Goal: Information Seeking & Learning: Find contact information

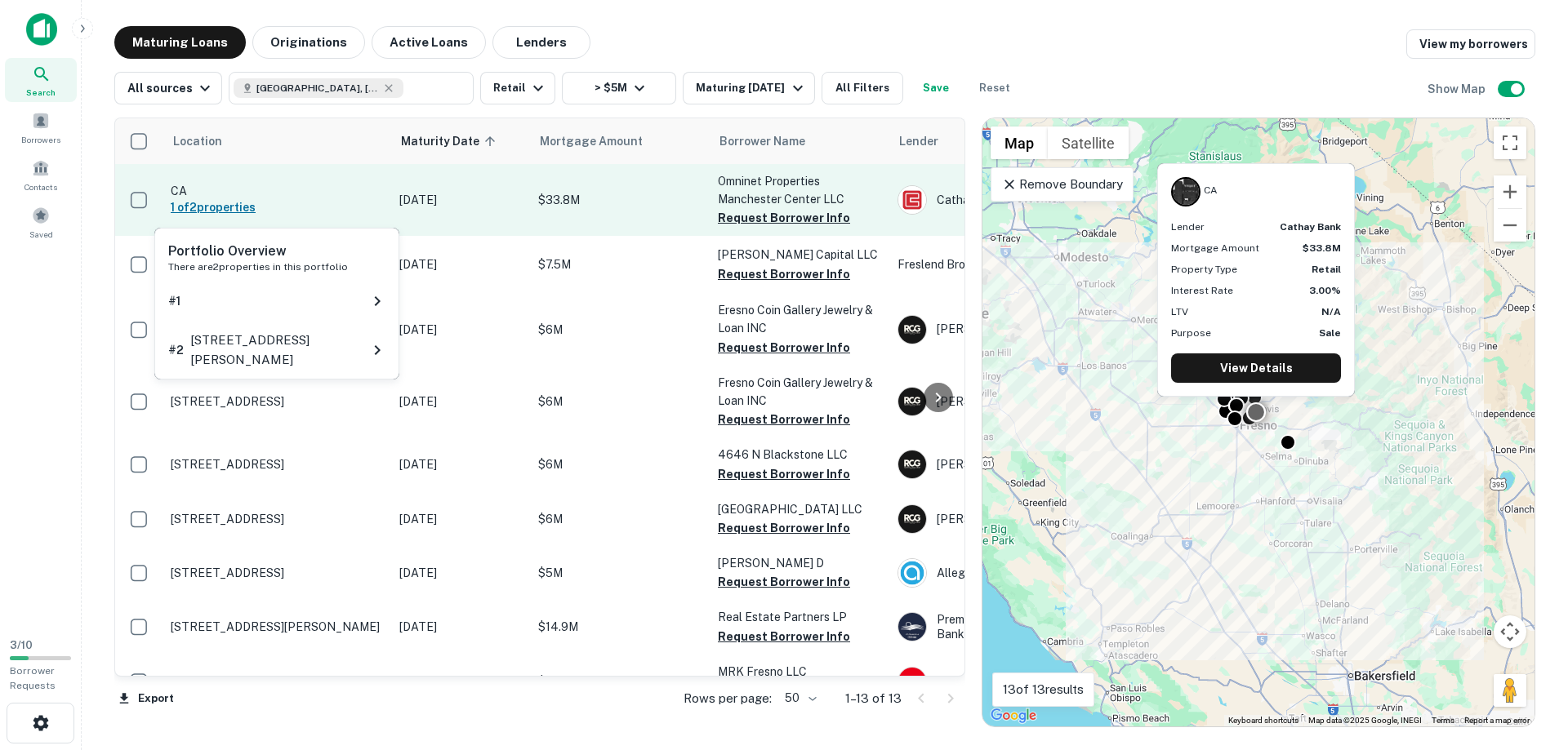
click at [224, 206] on h6 "1 of 2 properties" at bounding box center [276, 207] width 212 height 18
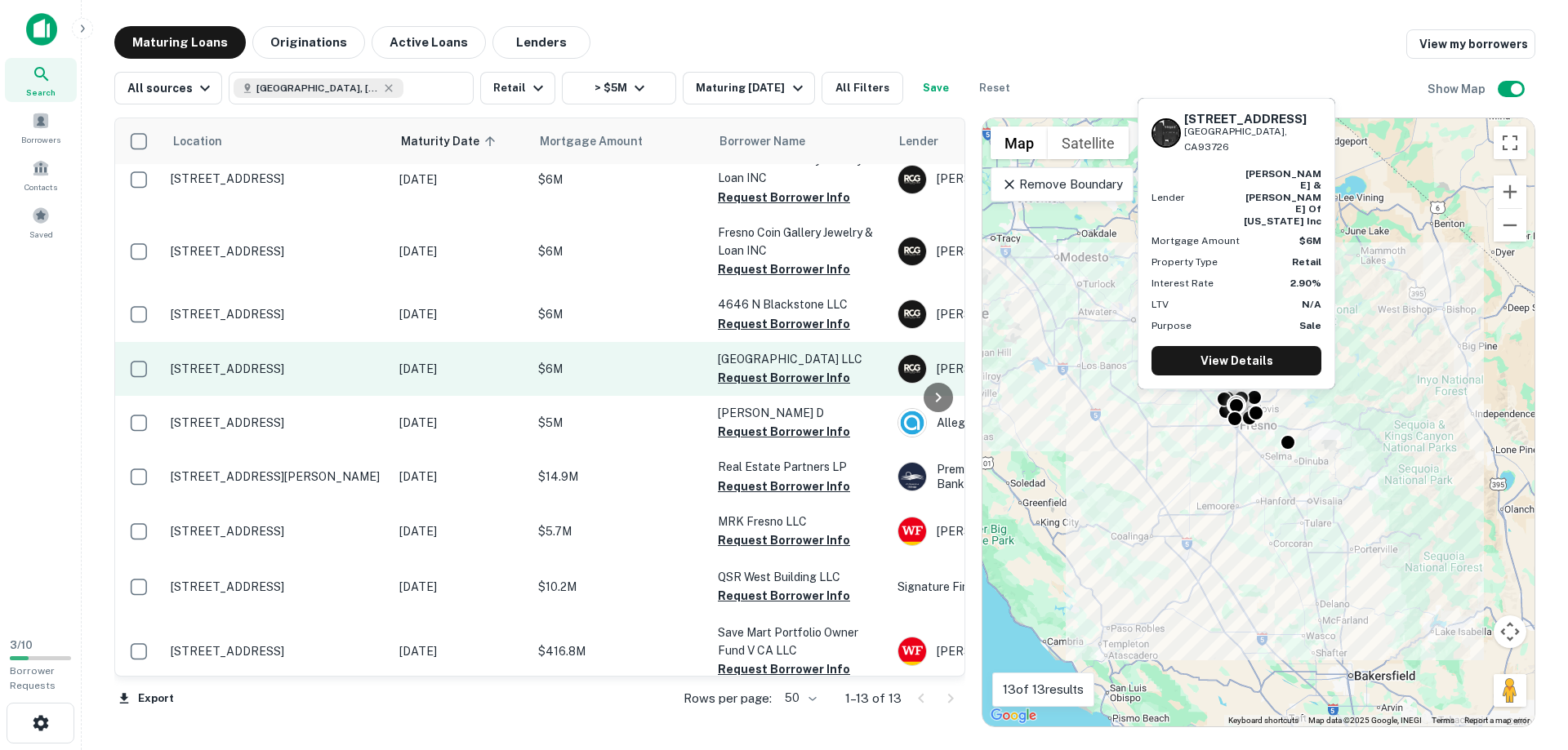
scroll to position [186, 0]
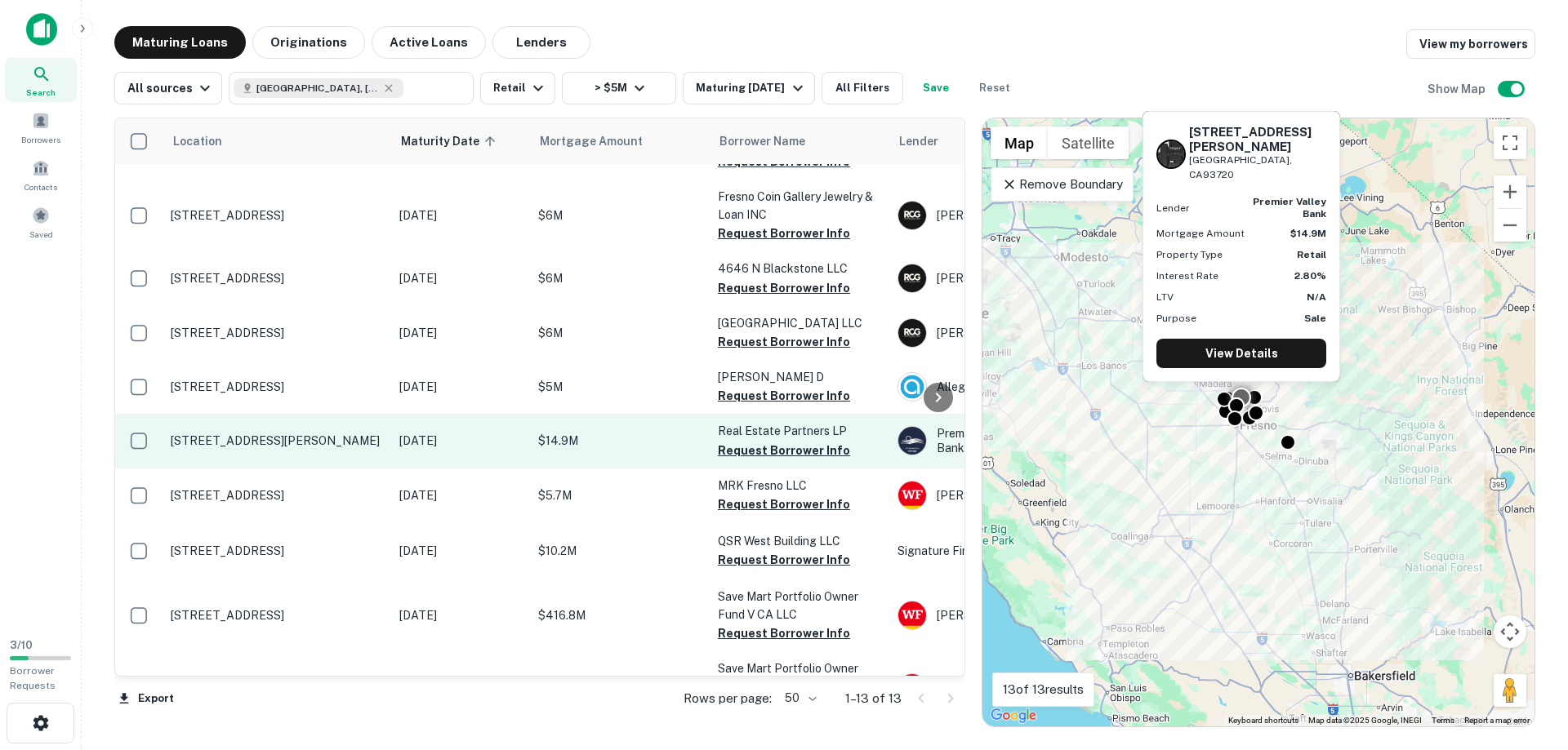
click at [239, 448] on p "[STREET_ADDRESS][PERSON_NAME]" at bounding box center [276, 440] width 212 height 15
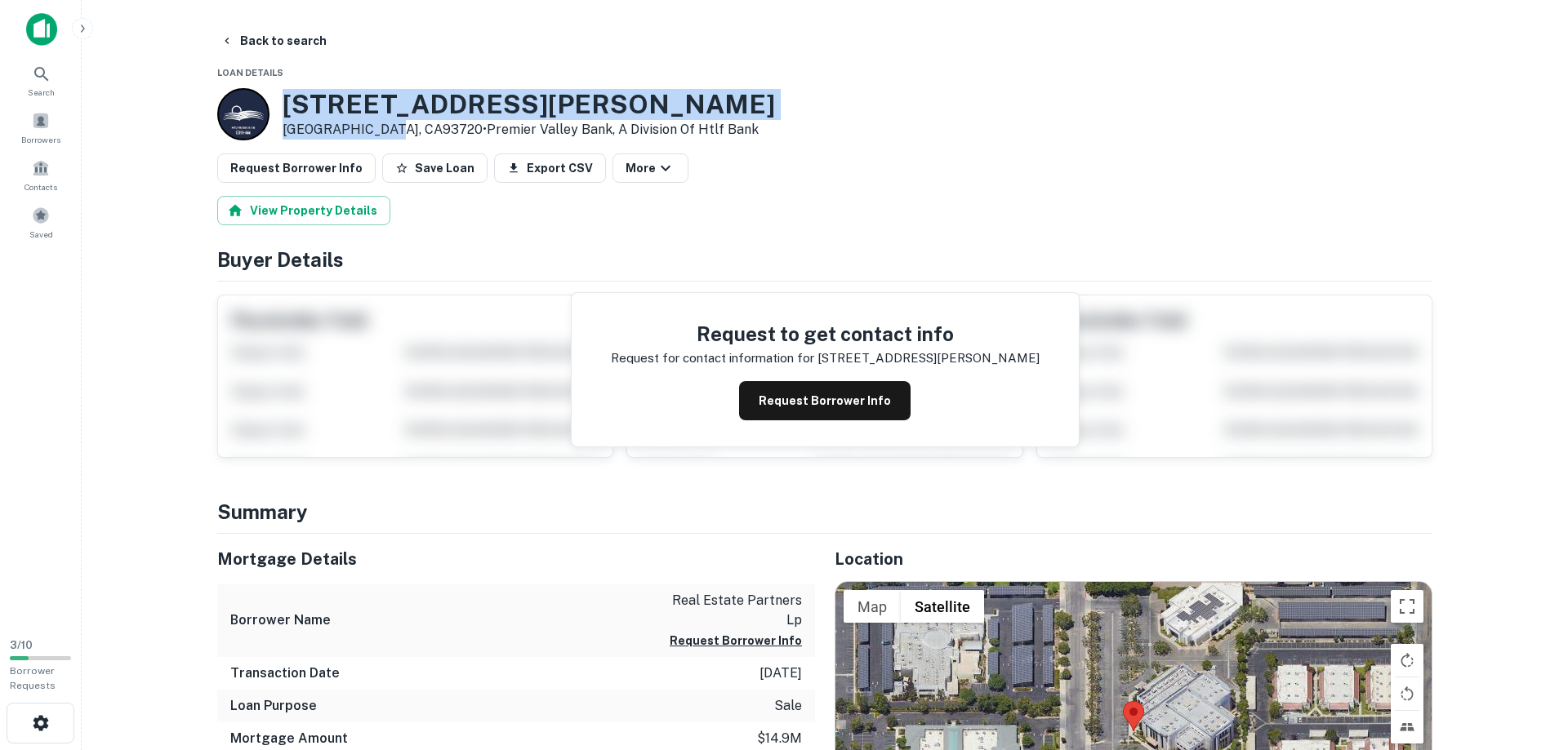
drag, startPoint x: 377, startPoint y: 126, endPoint x: 286, endPoint y: 93, distance: 96.8
click at [286, 93] on div "1630 E Herndon Ave Fresno, CA93720 • Premier Valley Bank, A Division Of Htlf Ba…" at bounding box center [529, 114] width 492 height 51
copy div "[STREET_ADDRESS][PERSON_NAME]"
click at [318, 205] on button "View Property Details" at bounding box center [304, 211] width 173 height 30
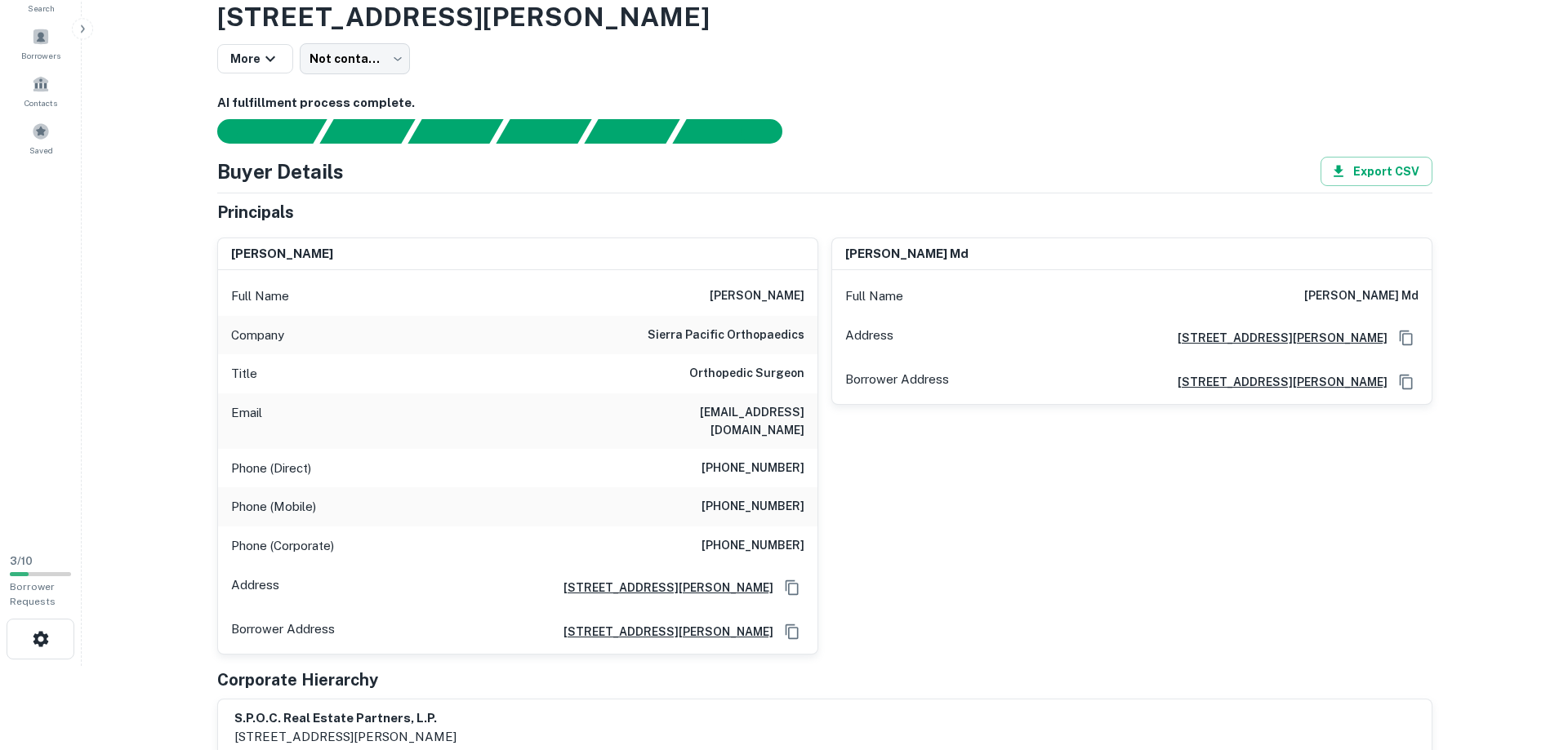
scroll to position [84, 0]
drag, startPoint x: 708, startPoint y: 297, endPoint x: 814, endPoint y: 305, distance: 106.3
click at [814, 305] on div "Full Name michele m. schulz" at bounding box center [518, 297] width 600 height 39
copy h6 "[PERSON_NAME]"
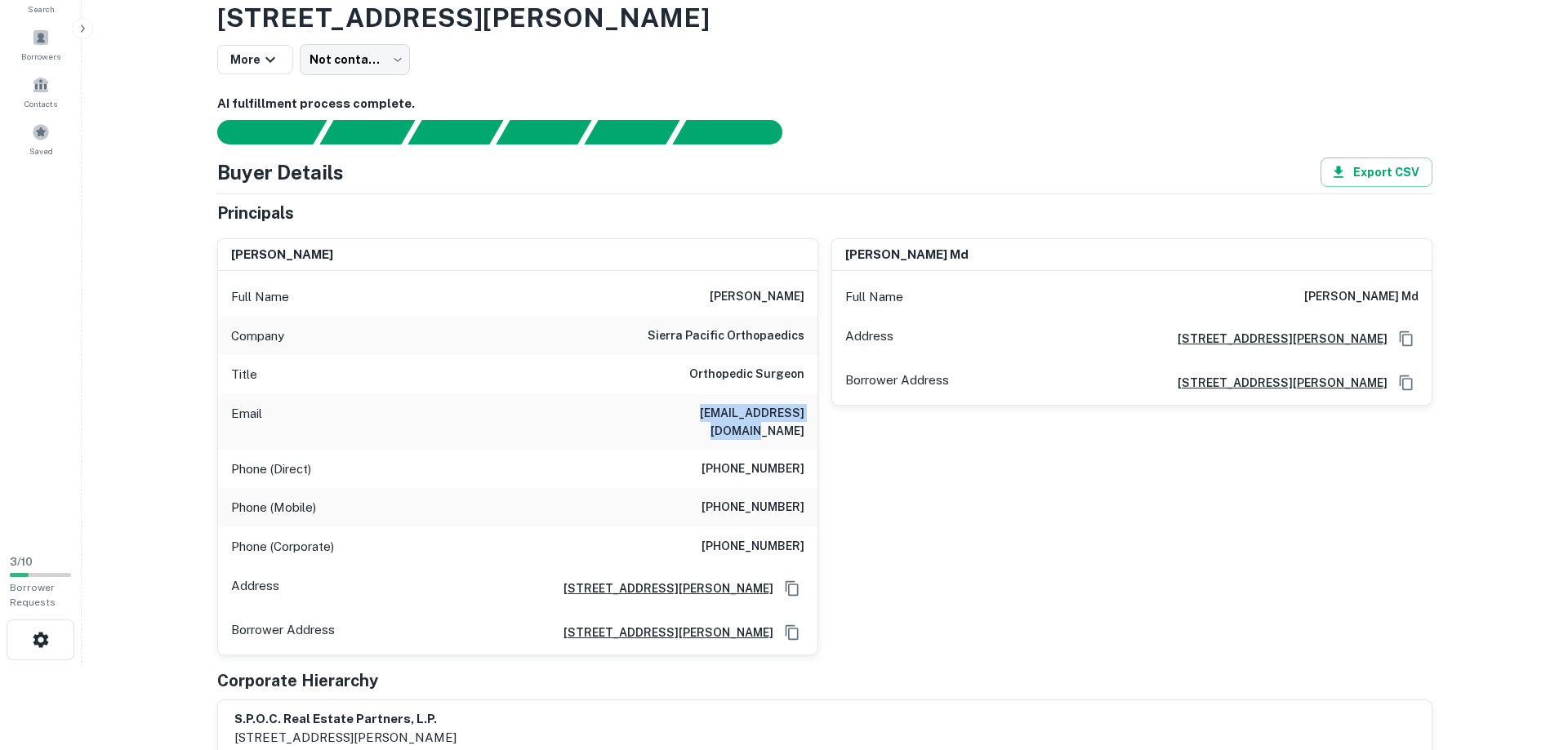
drag, startPoint x: 666, startPoint y: 410, endPoint x: 806, endPoint y: 416, distance: 140.1
click at [806, 416] on div "Email mschulz@spoc-ortho.com" at bounding box center [518, 422] width 600 height 56
copy h6 "[EMAIL_ADDRESS][DOMAIN_NAME]"
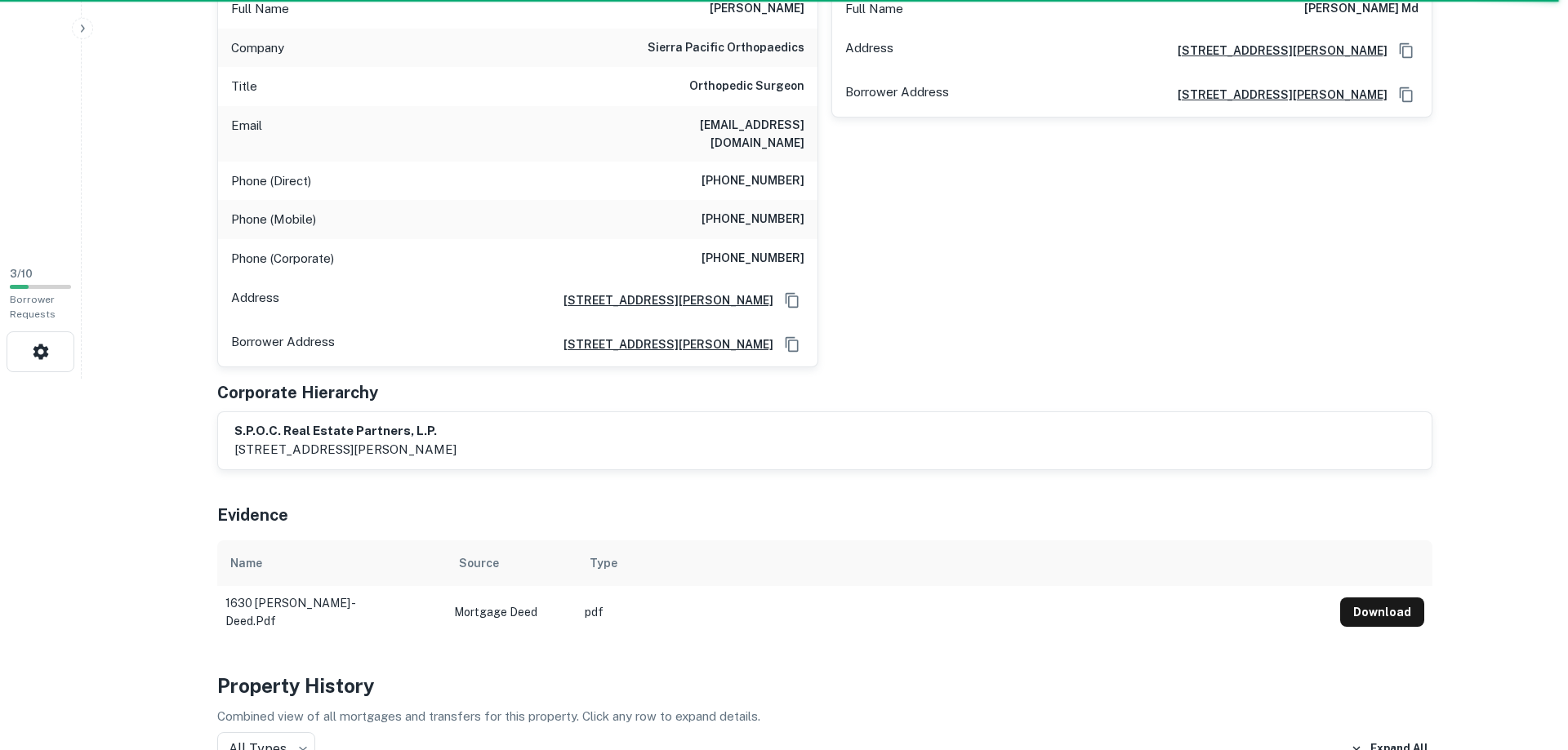
scroll to position [416, 0]
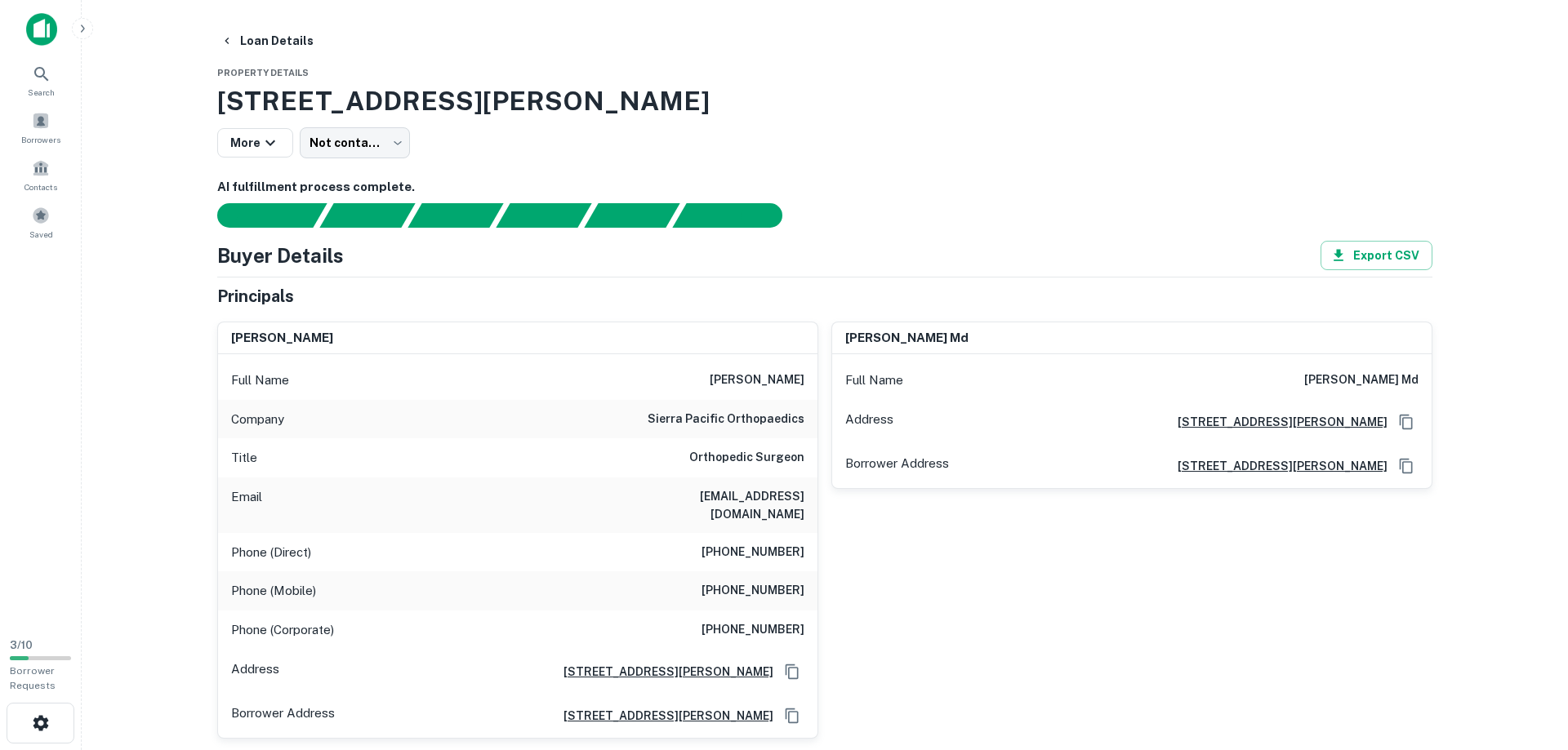
click at [487, 401] on div "Company sierra pacific orthopaedics" at bounding box center [518, 419] width 600 height 39
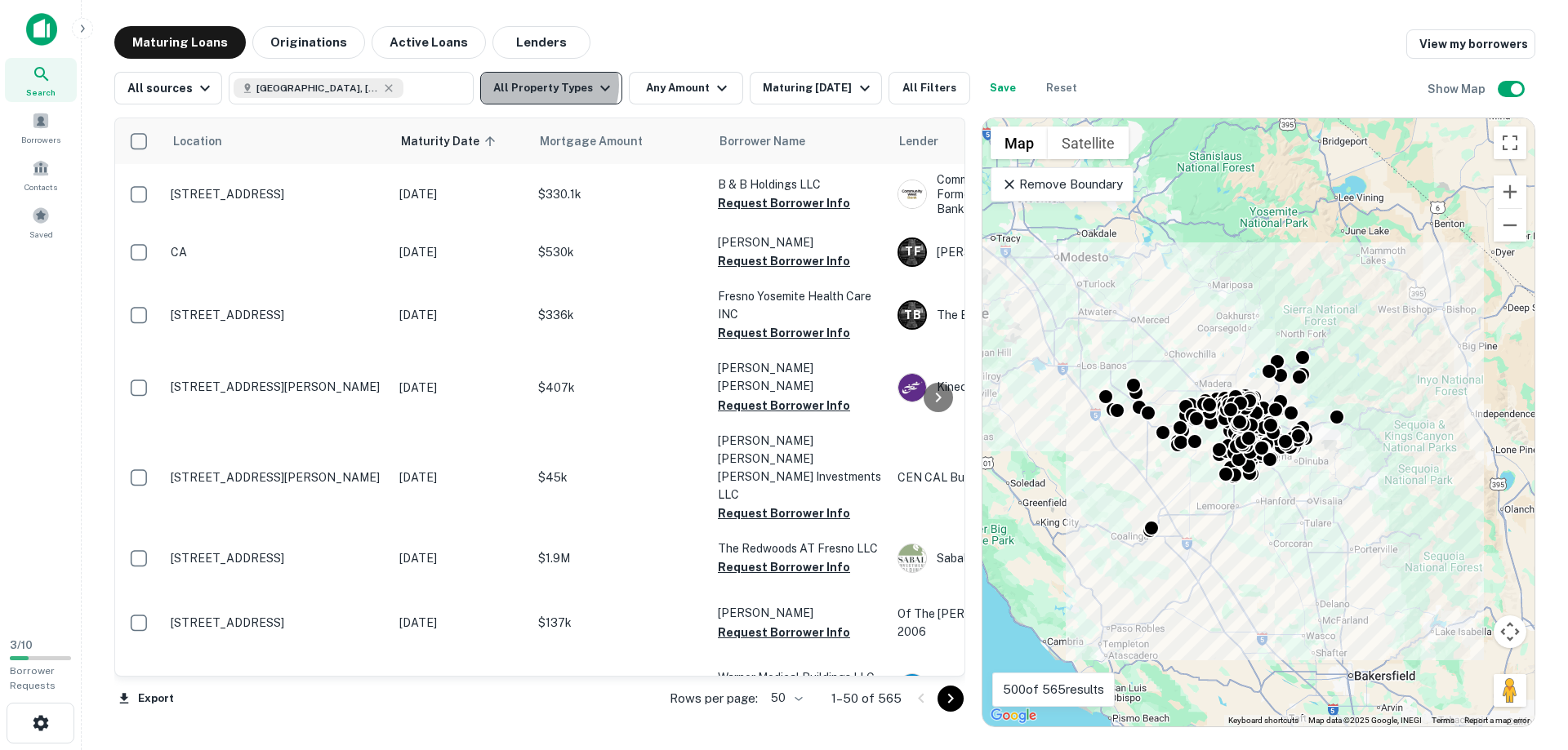
click at [542, 85] on button "All Property Types" at bounding box center [551, 88] width 142 height 33
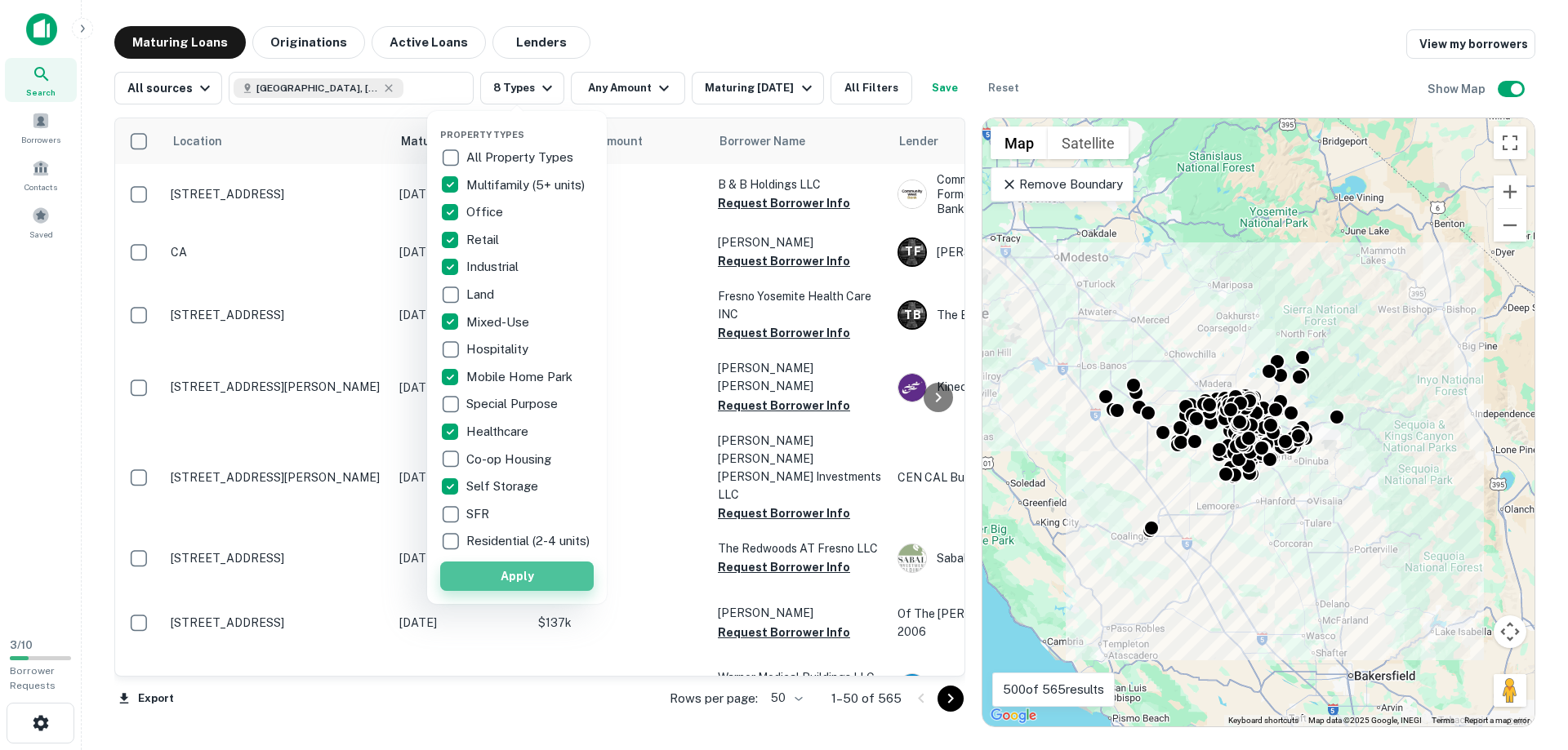
click at [526, 579] on button "Apply" at bounding box center [517, 577] width 153 height 30
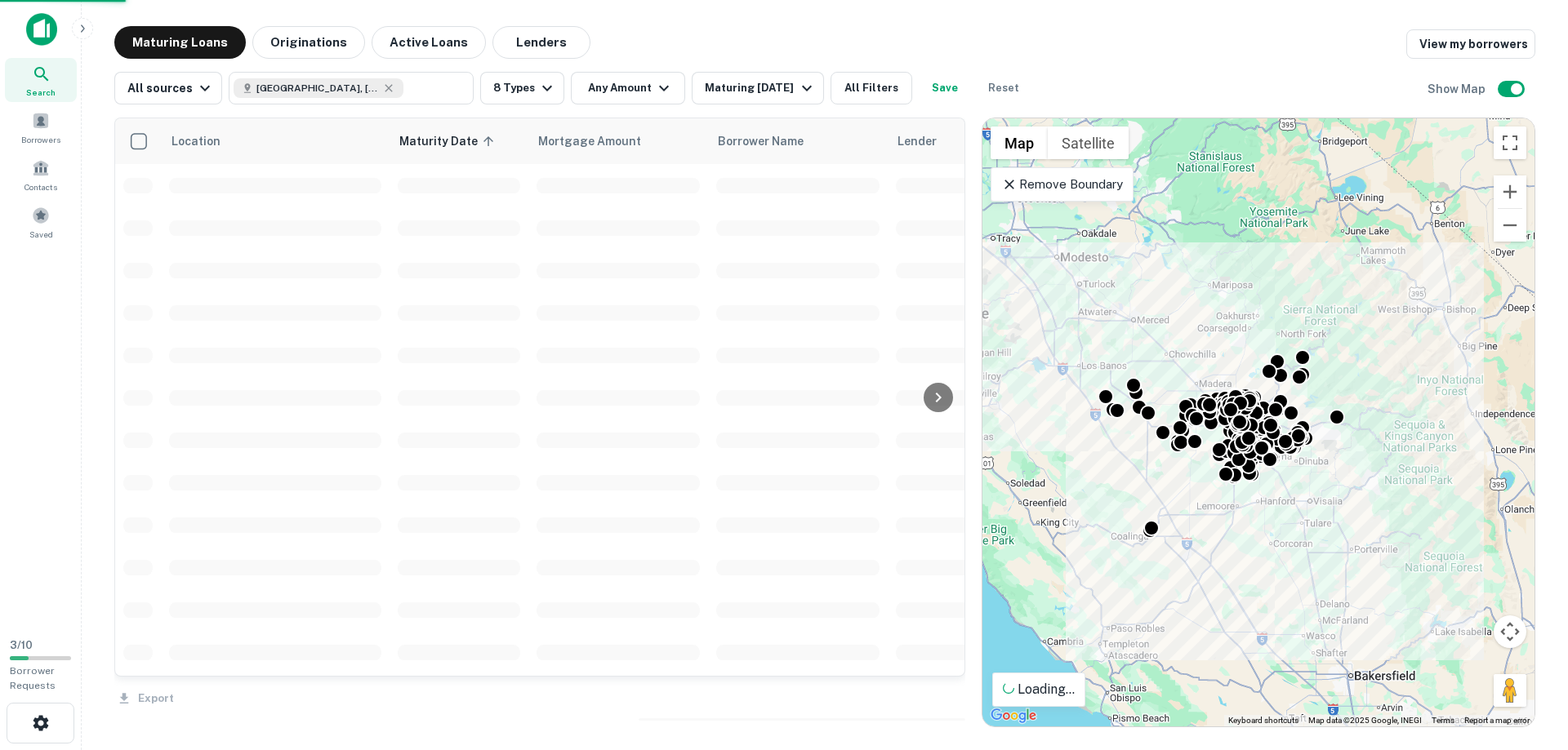
click at [611, 92] on div at bounding box center [784, 375] width 1568 height 750
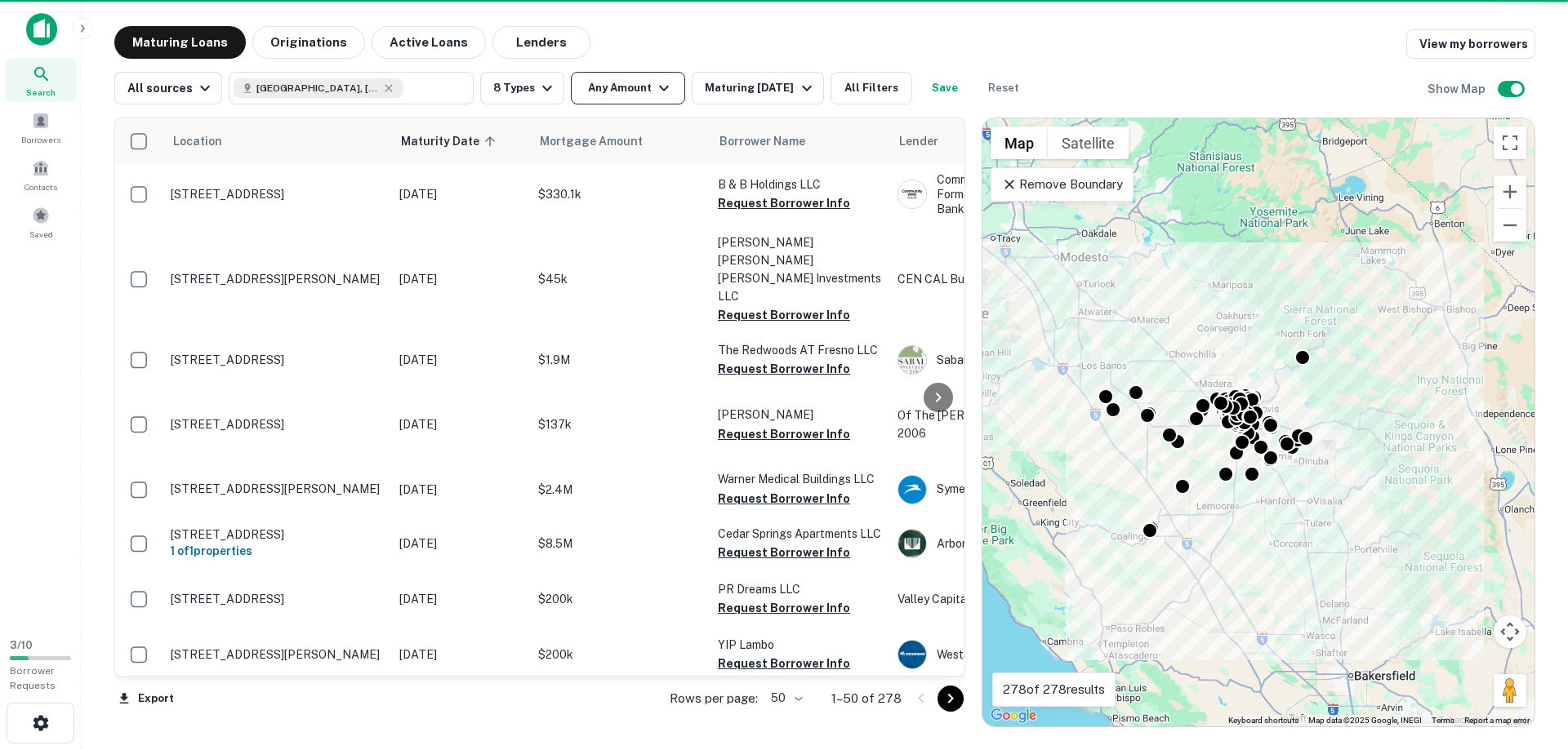
click at [634, 87] on button "Any Amount" at bounding box center [628, 88] width 115 height 33
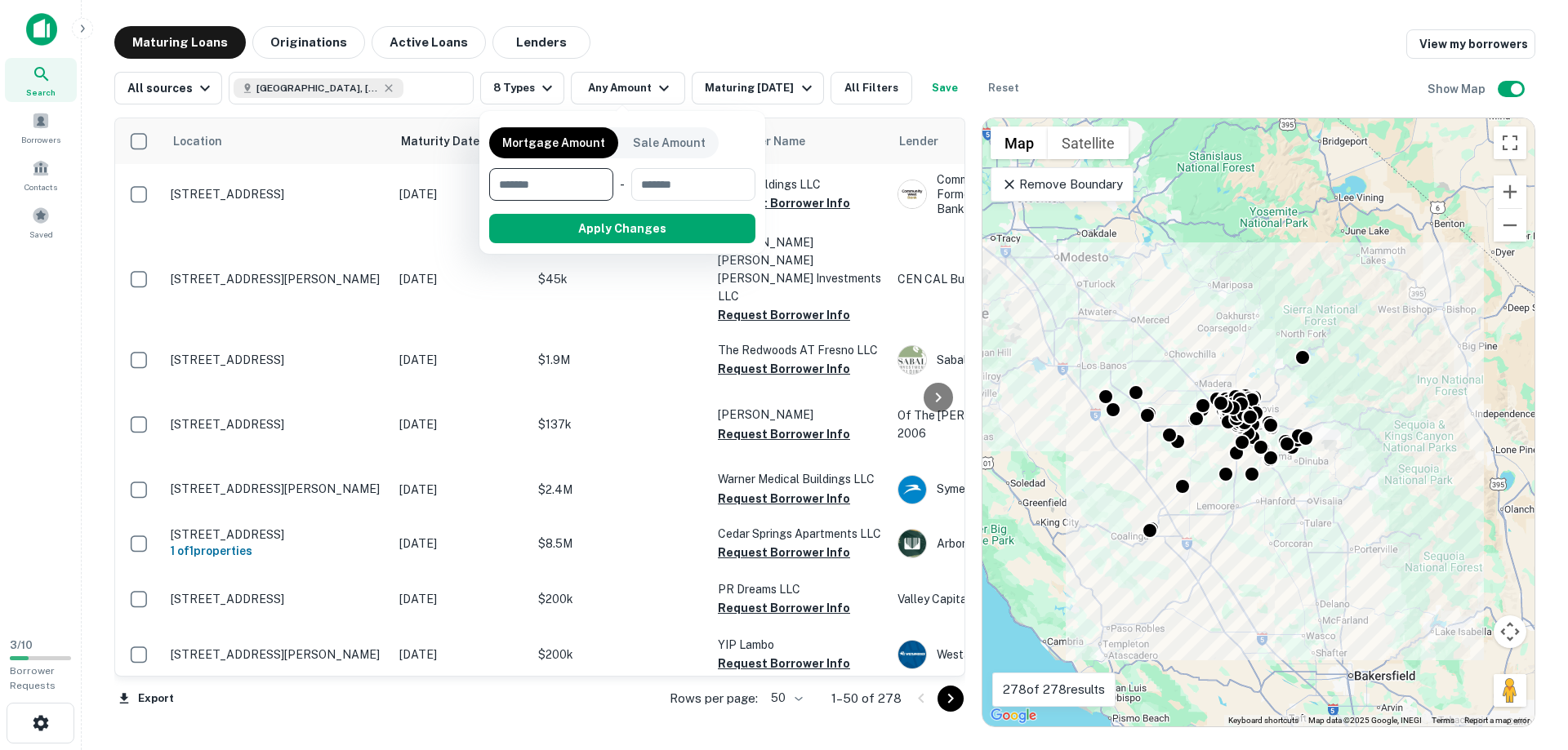
click at [527, 181] on input "number" at bounding box center [545, 184] width 113 height 33
type input "*******"
click at [646, 233] on button "Apply Changes" at bounding box center [652, 229] width 207 height 30
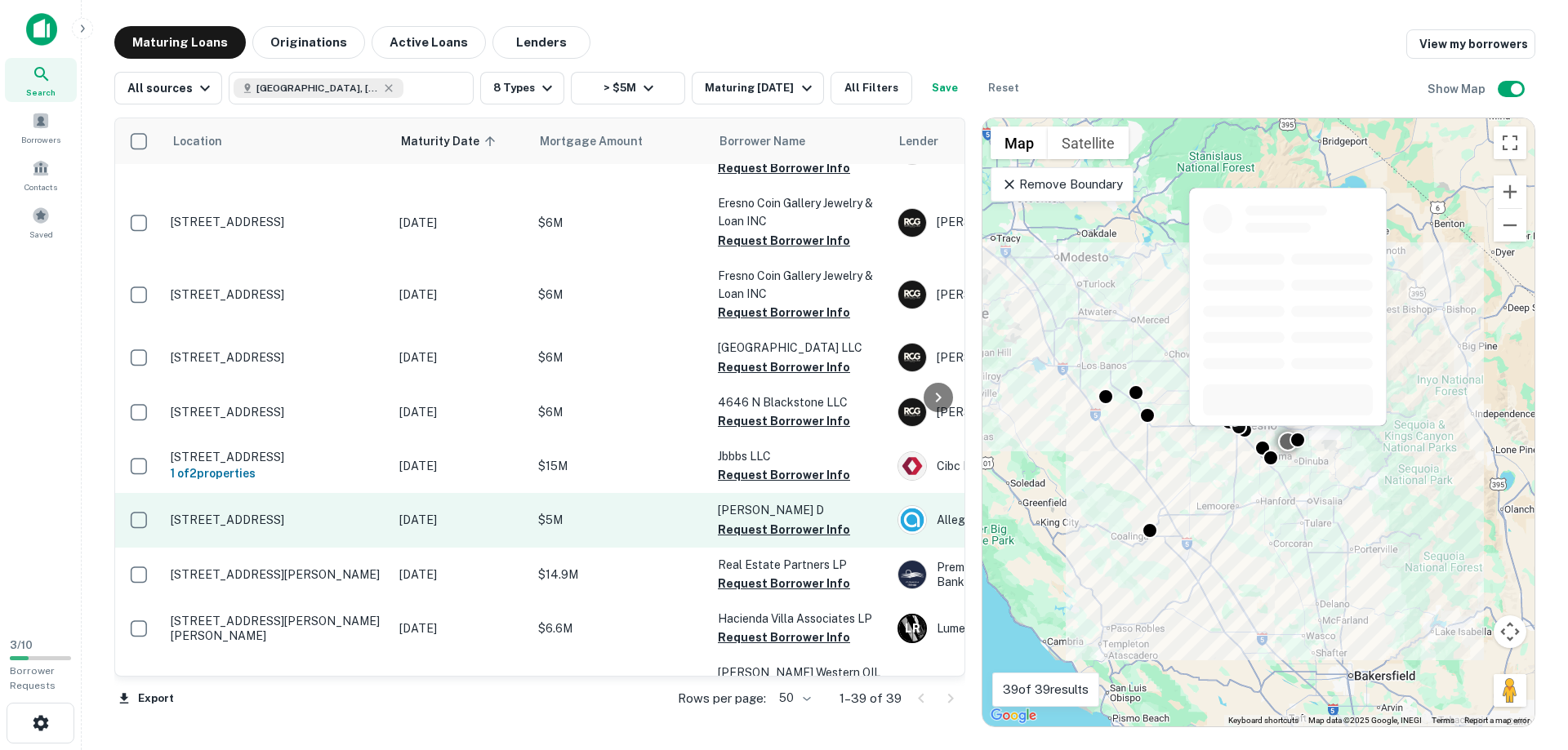
scroll to position [745, 0]
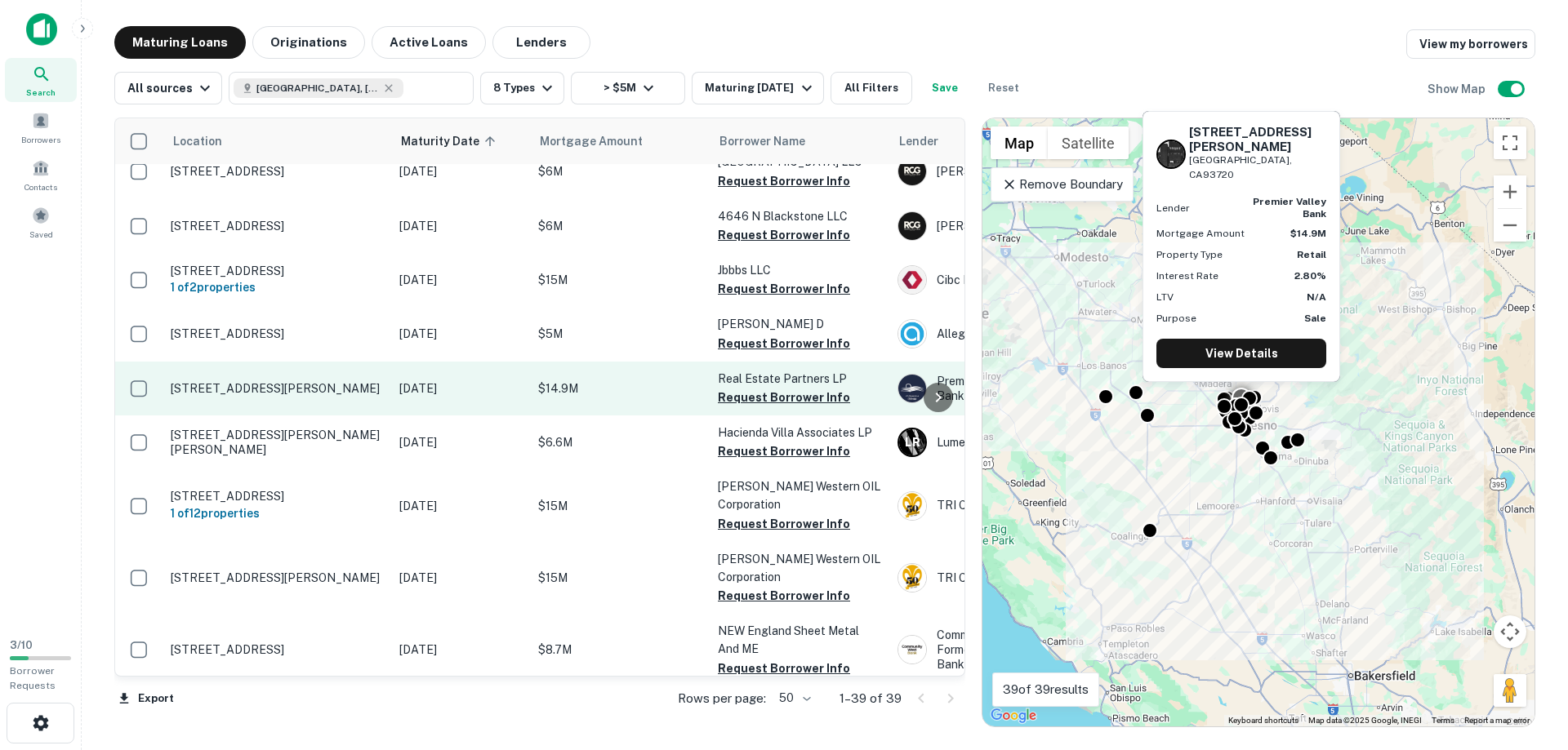
click at [234, 396] on p "[STREET_ADDRESS][PERSON_NAME]" at bounding box center [276, 388] width 212 height 15
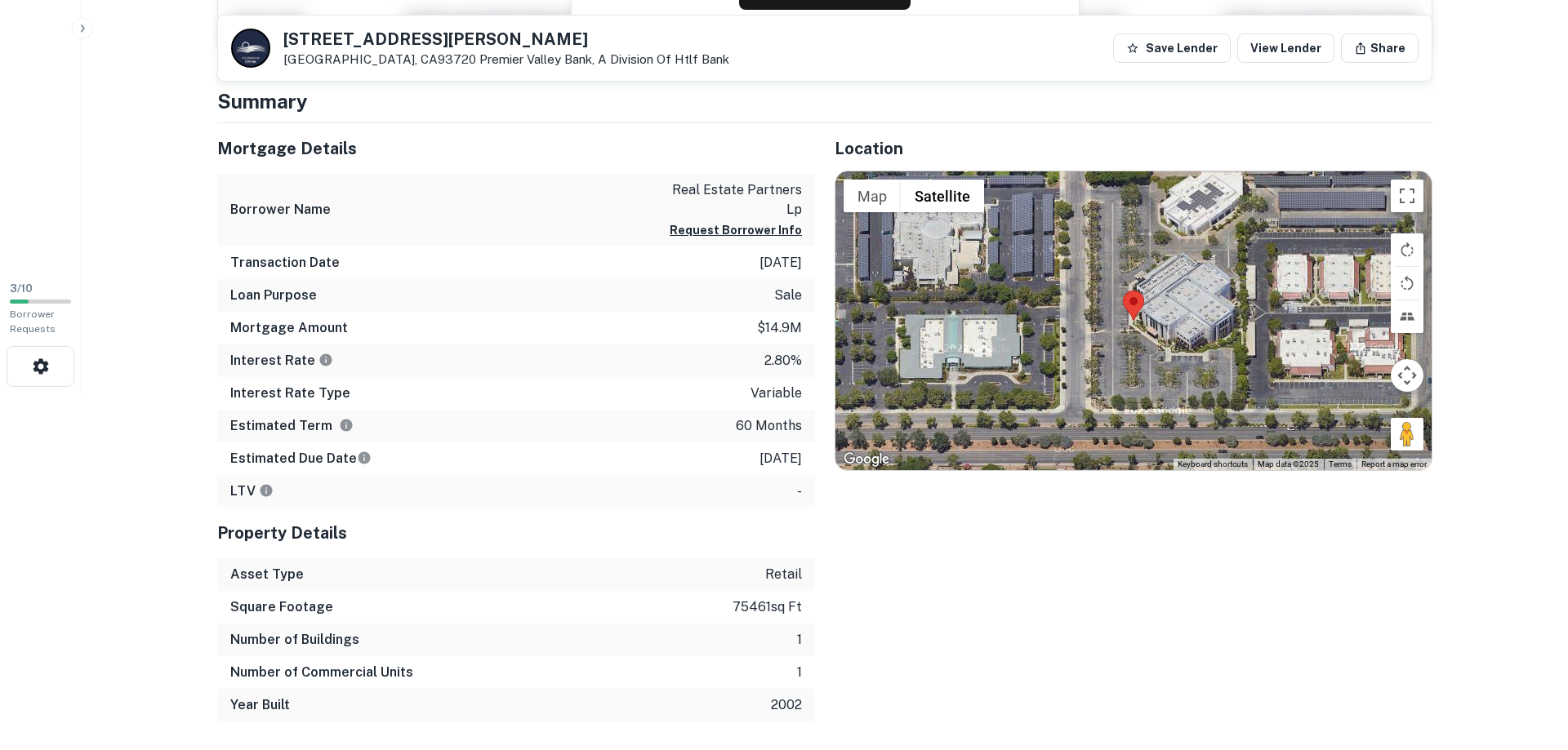
scroll to position [333, 0]
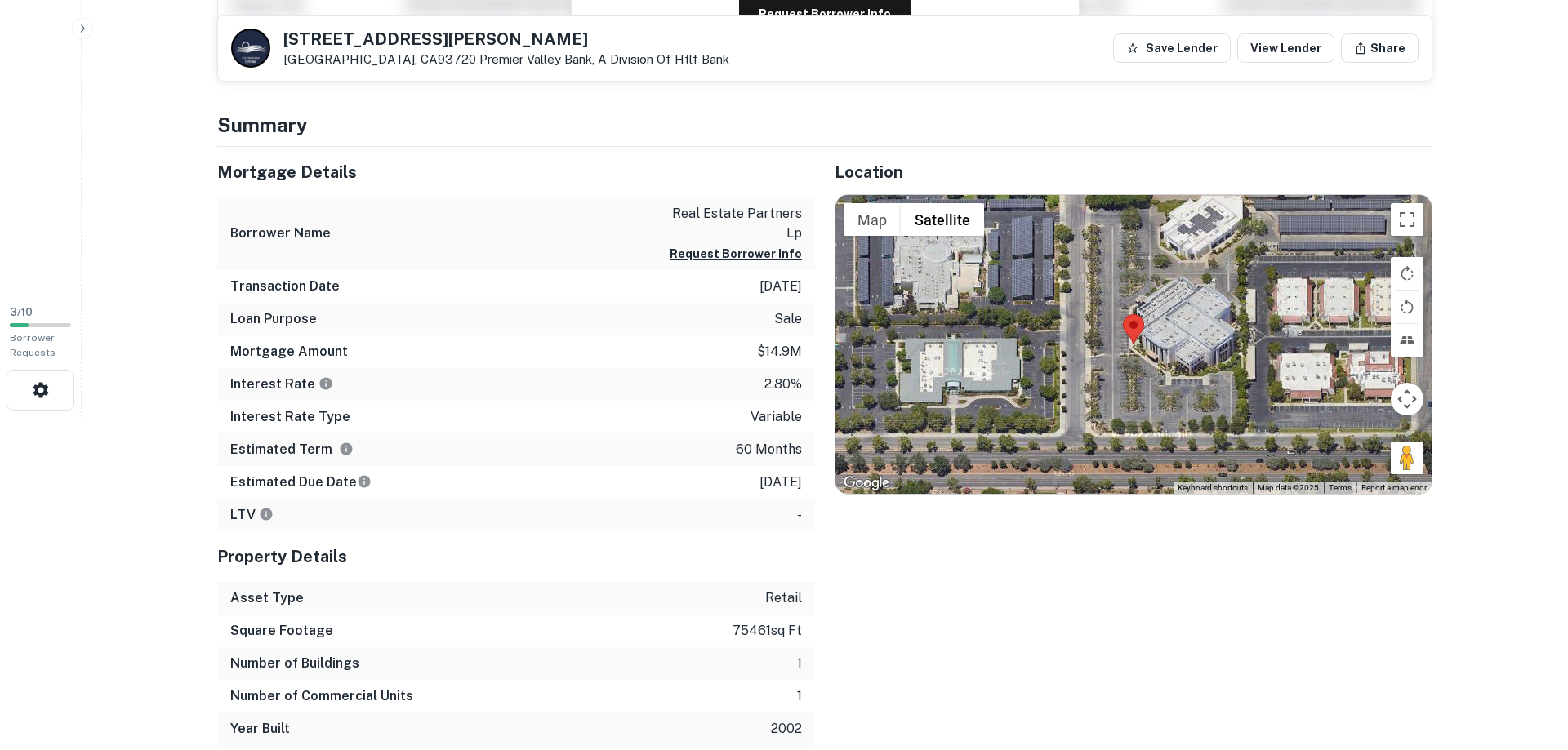
click at [127, 417] on html "Search Borrowers Contacts Saved 3 / 10 Borrower Requests Back to search [STREET…" at bounding box center [784, 42] width 1568 height 750
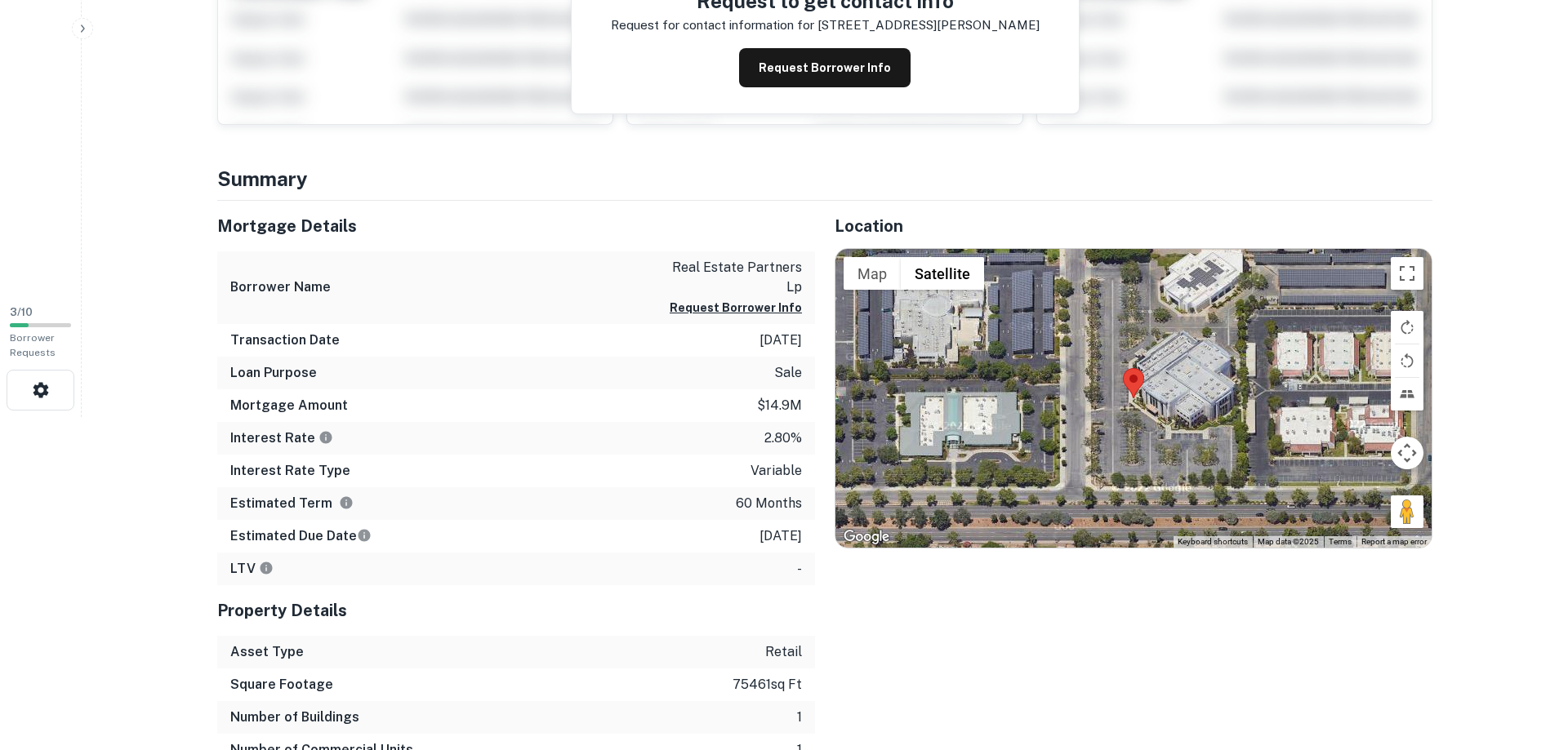
scroll to position [0, 0]
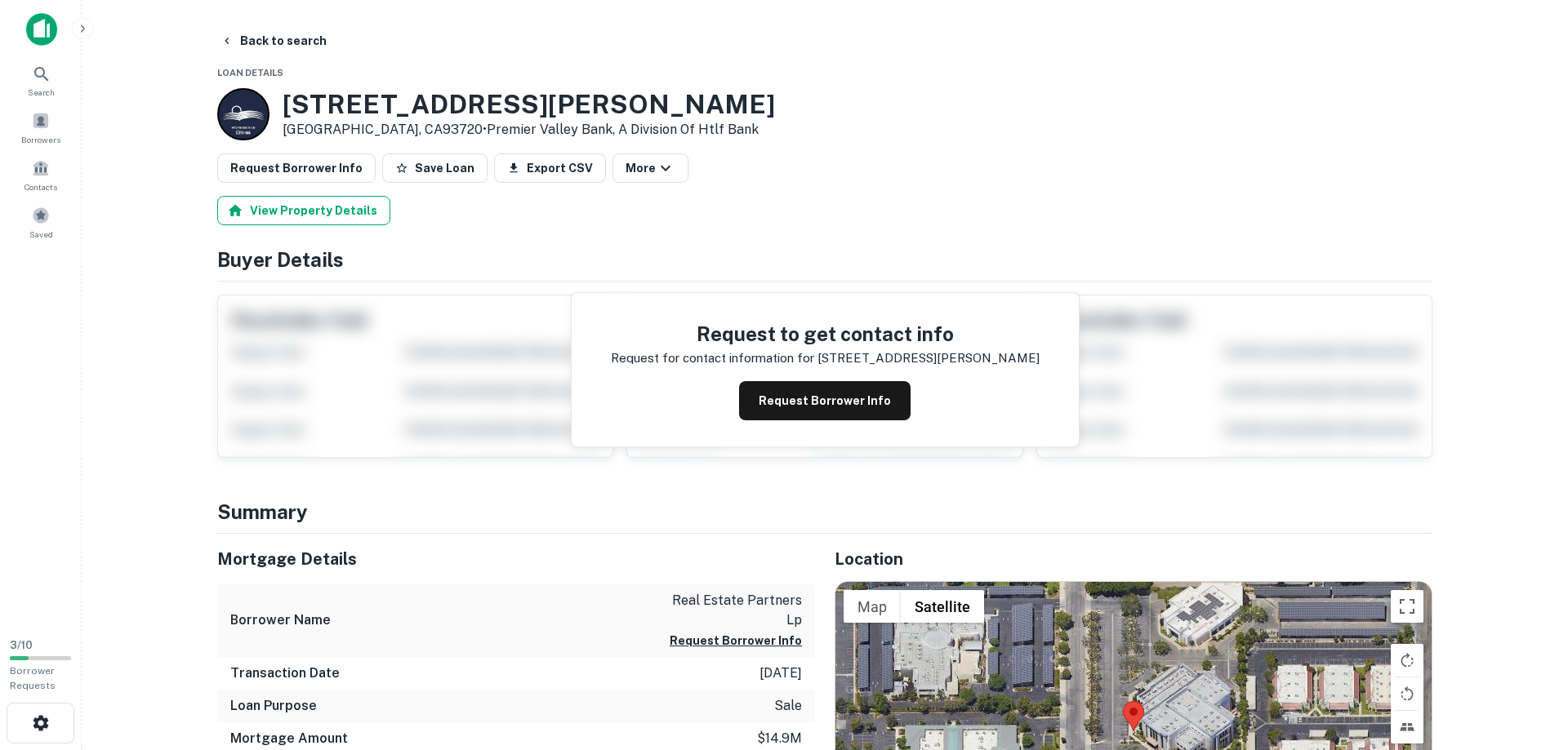
click at [296, 214] on button "View Property Details" at bounding box center [304, 211] width 173 height 30
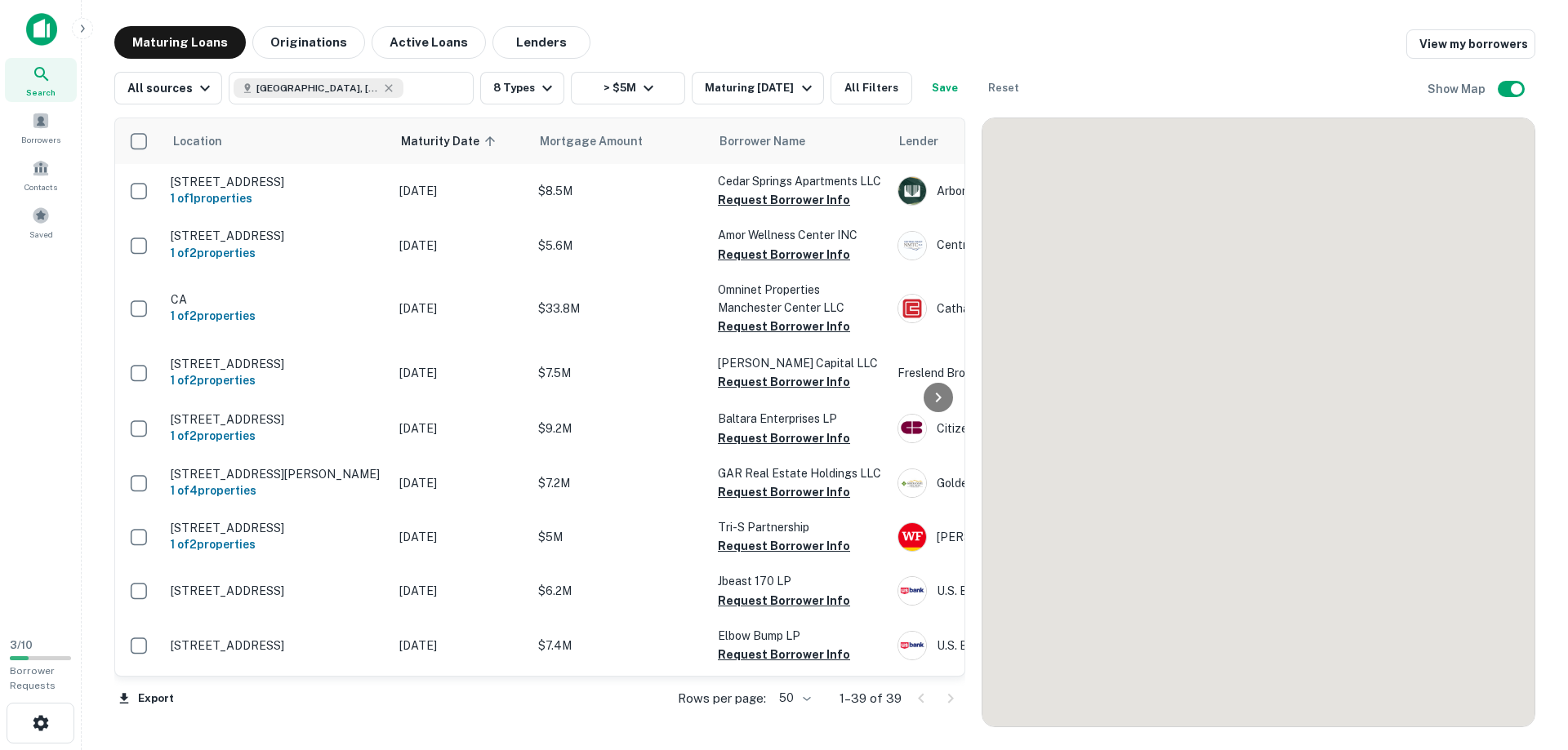
scroll to position [745, 0]
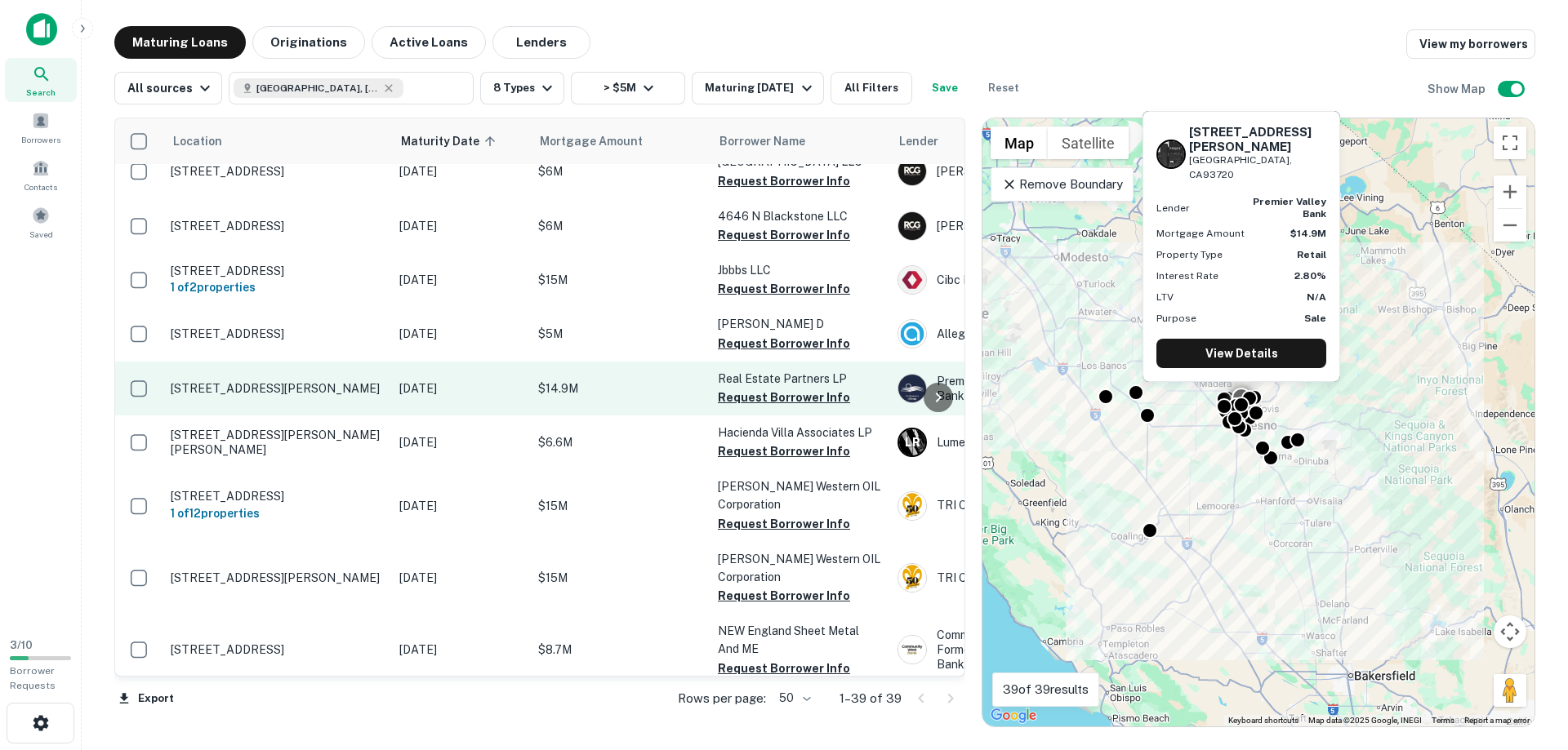
click at [215, 396] on p "[STREET_ADDRESS][PERSON_NAME]" at bounding box center [276, 388] width 212 height 15
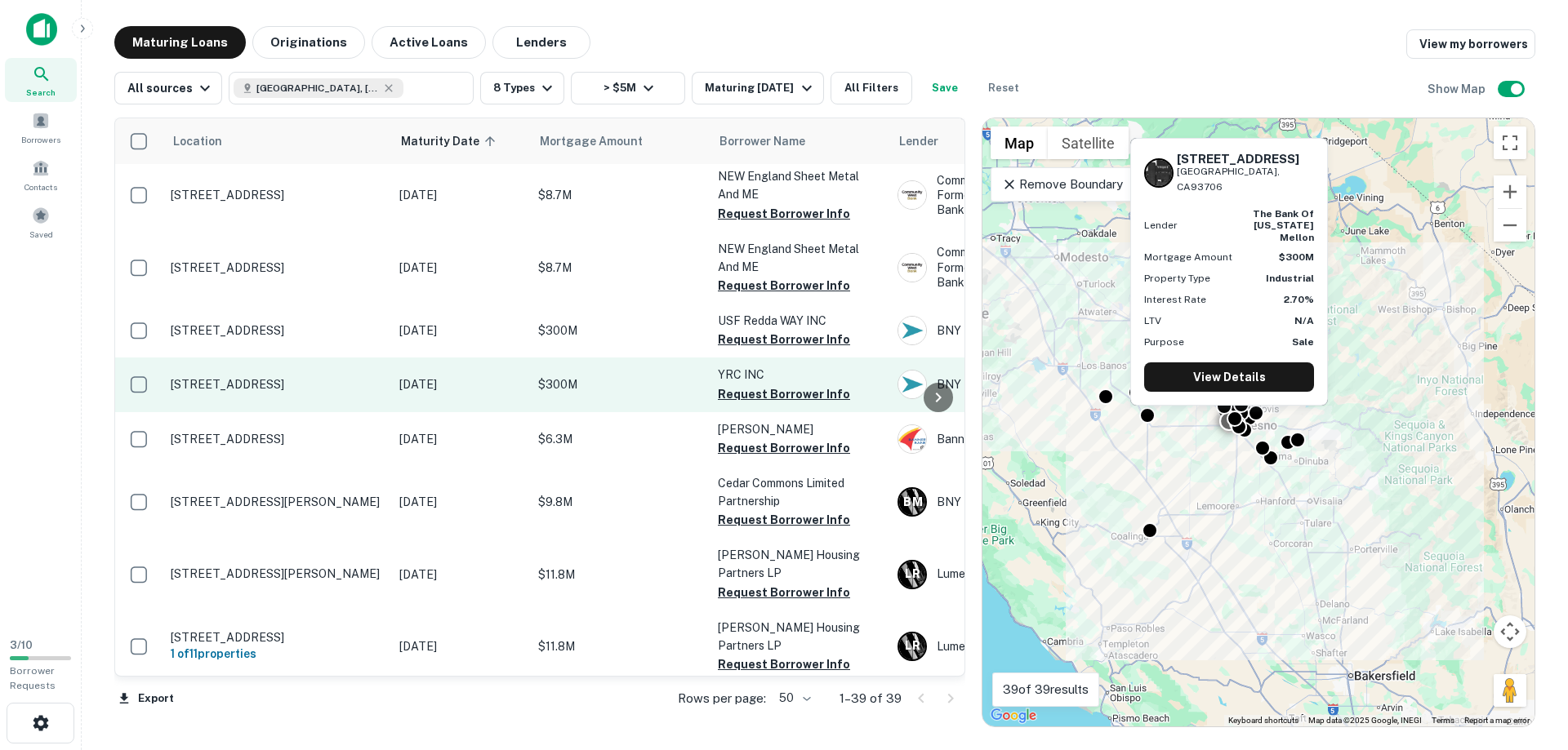
scroll to position [1210, 0]
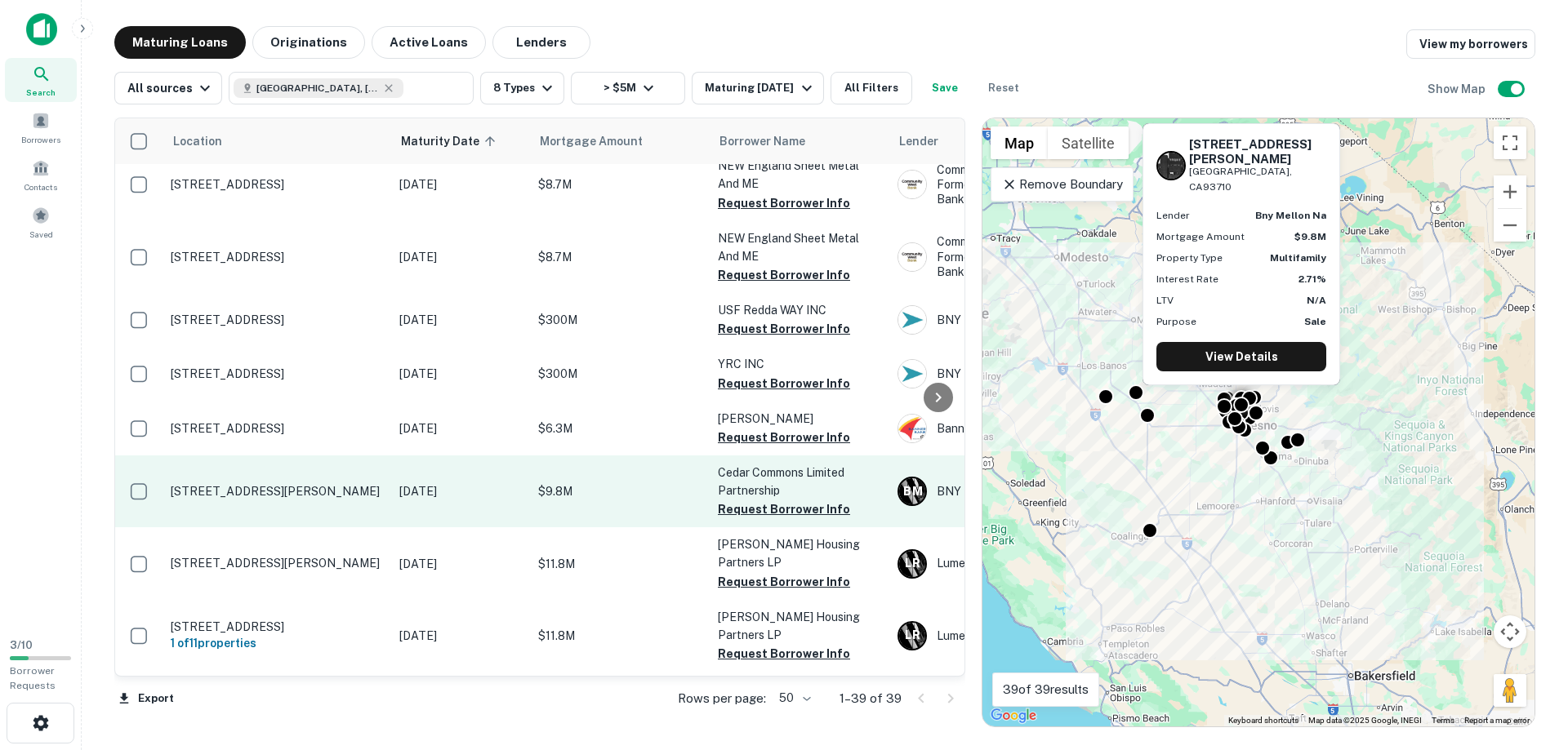
click at [265, 499] on p "[STREET_ADDRESS][PERSON_NAME]" at bounding box center [276, 491] width 212 height 15
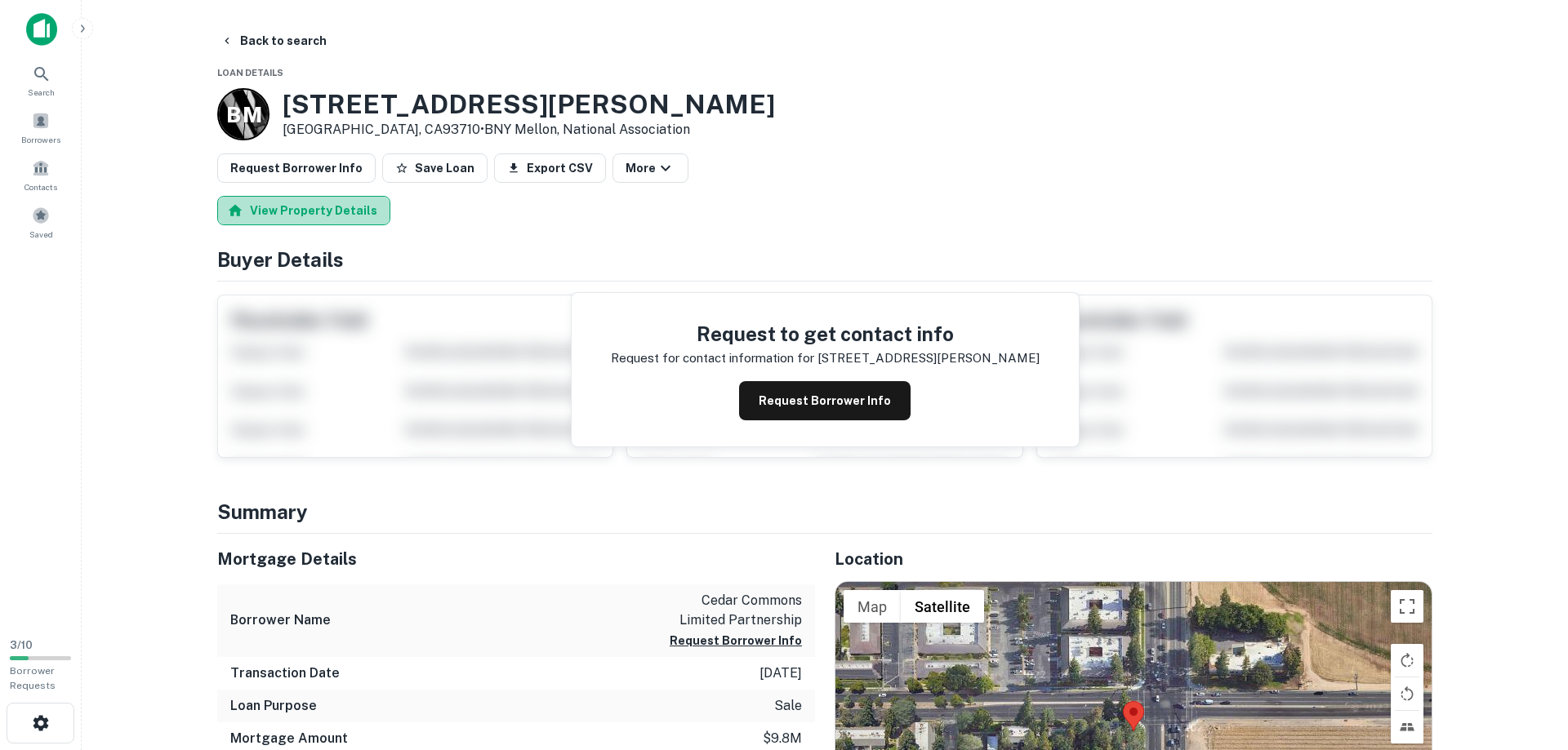
click at [333, 213] on button "View Property Details" at bounding box center [304, 211] width 173 height 30
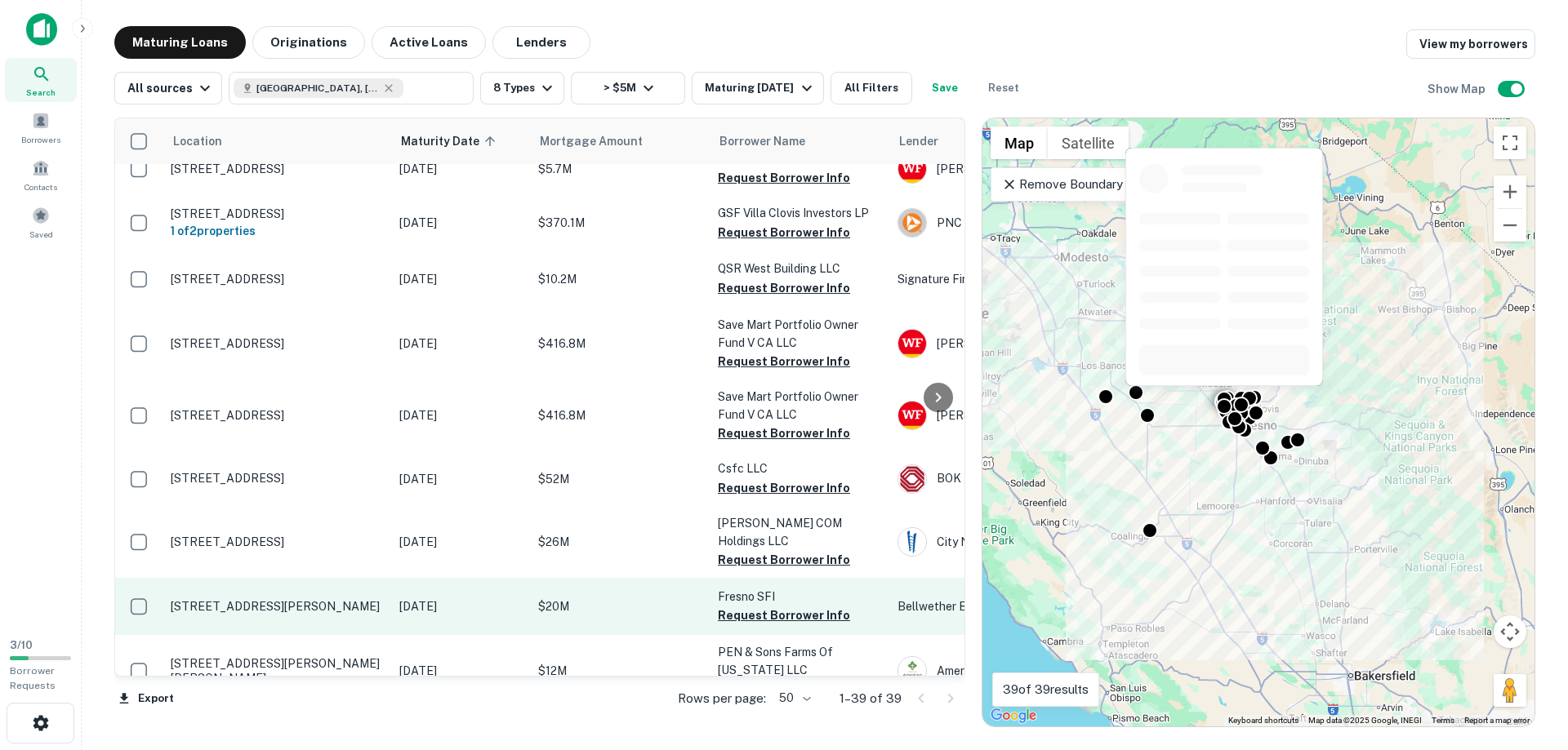
scroll to position [1873, 0]
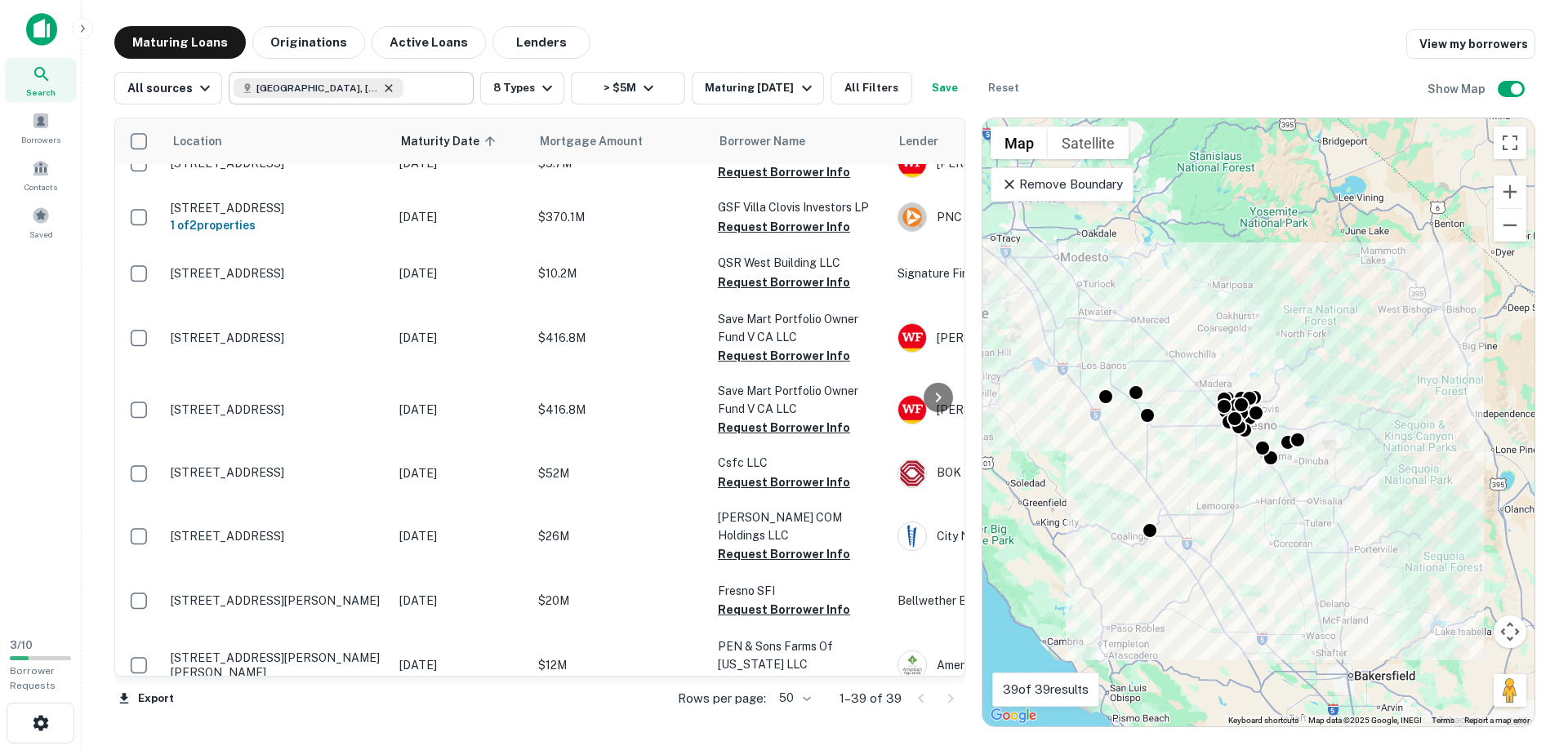
click at [383, 89] on icon at bounding box center [389, 88] width 13 height 13
type input "**********"
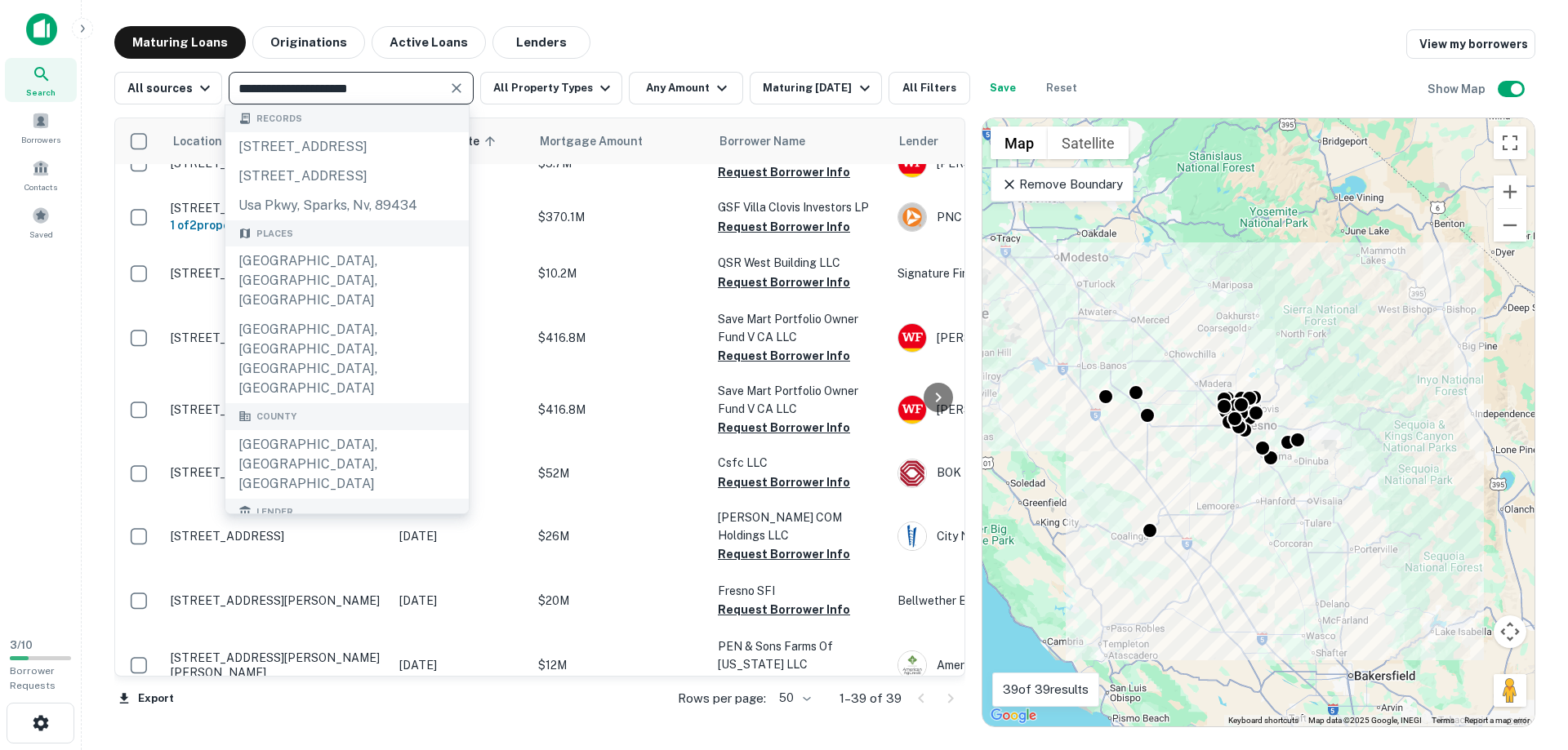
click at [455, 86] on icon "Clear" at bounding box center [456, 89] width 10 height 10
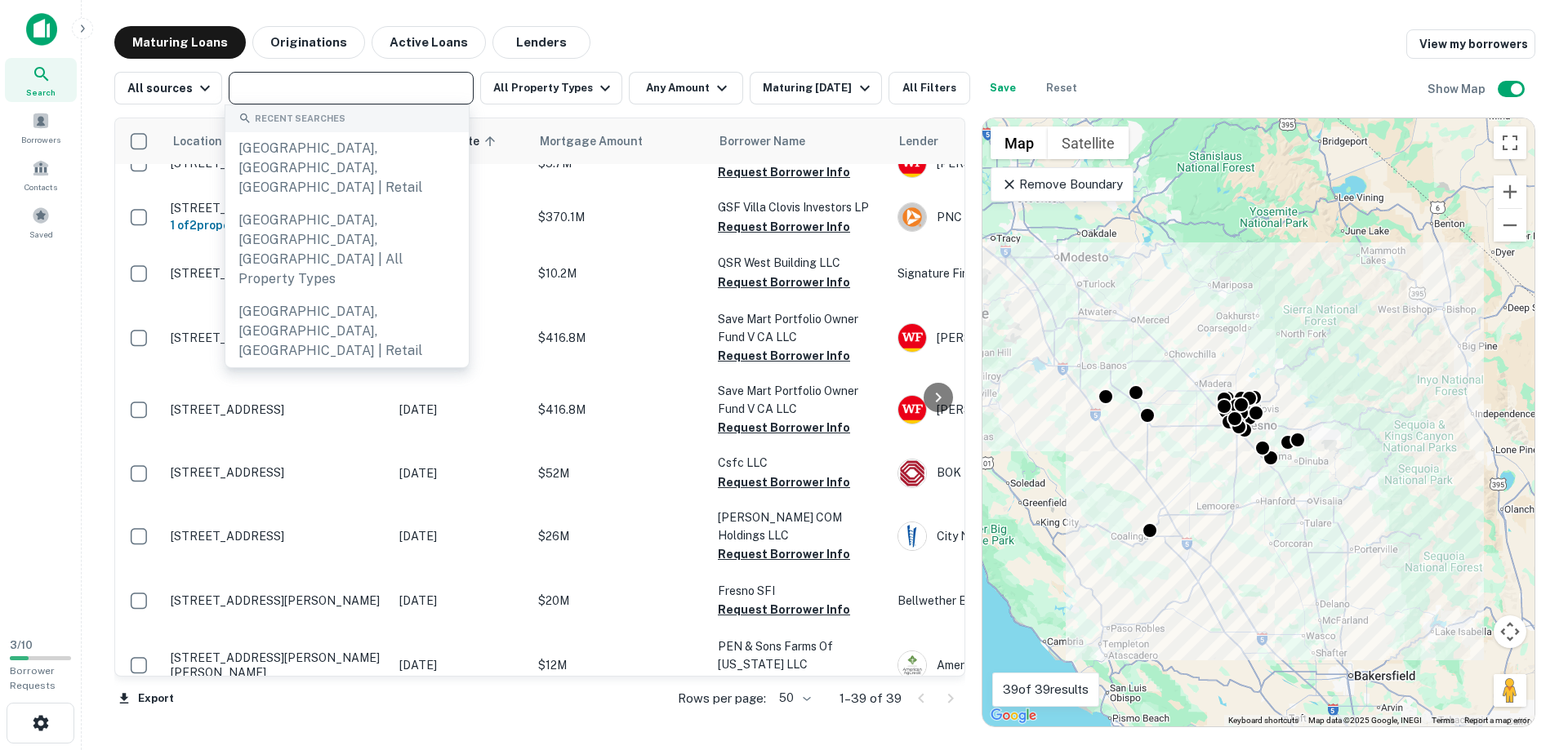
click at [402, 81] on input "text" at bounding box center [350, 88] width 233 height 23
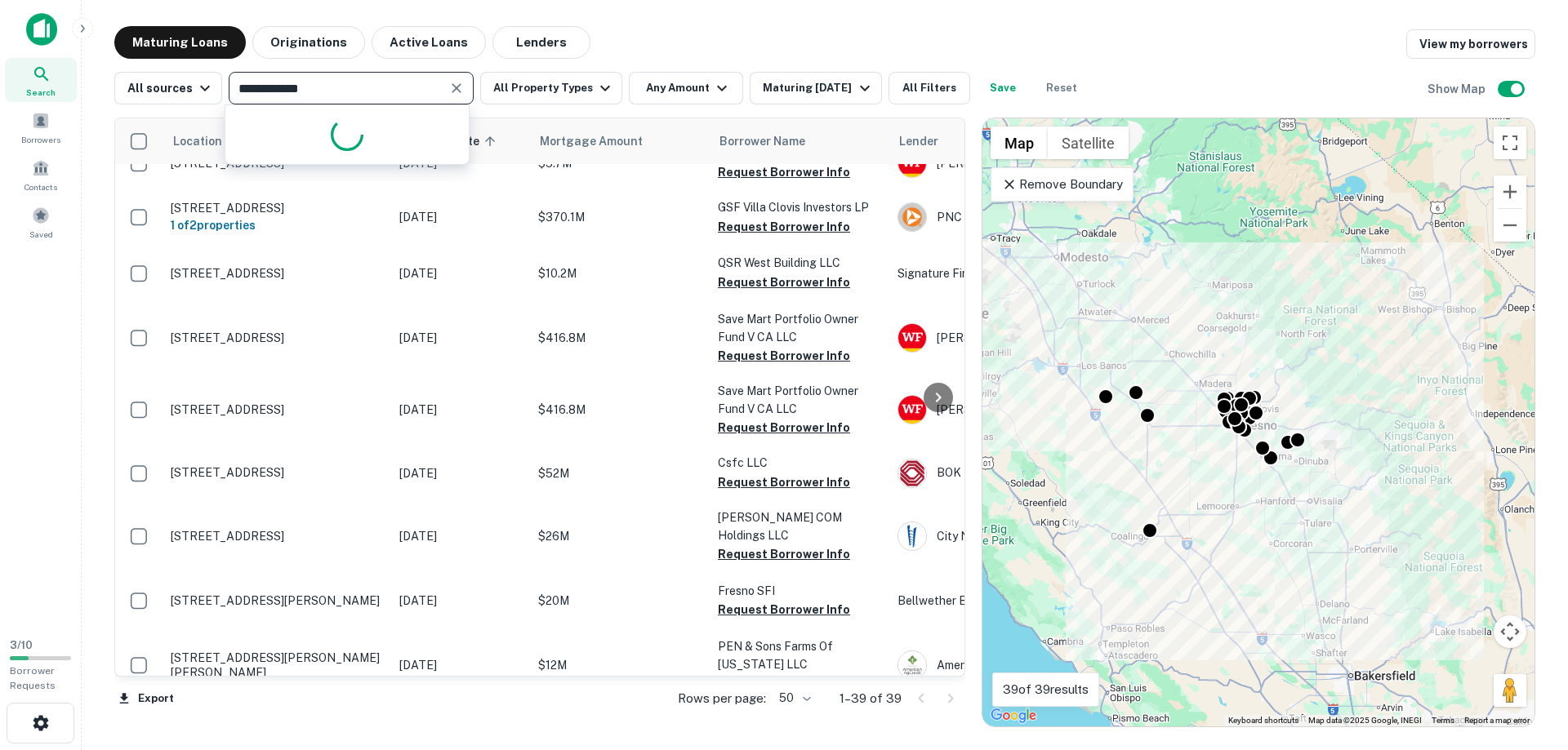
type input "**********"
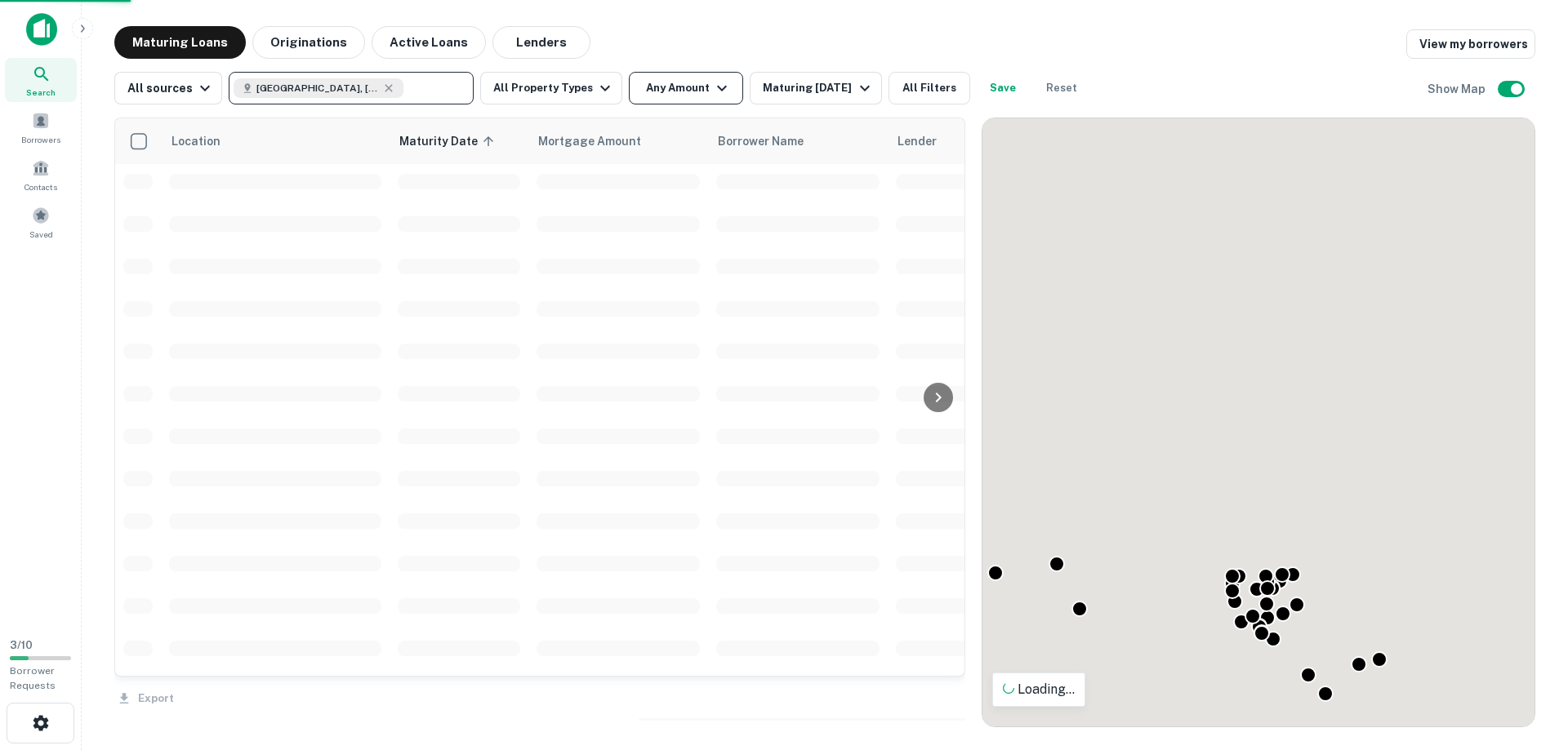
click at [679, 81] on button "Any Amount" at bounding box center [685, 88] width 115 height 33
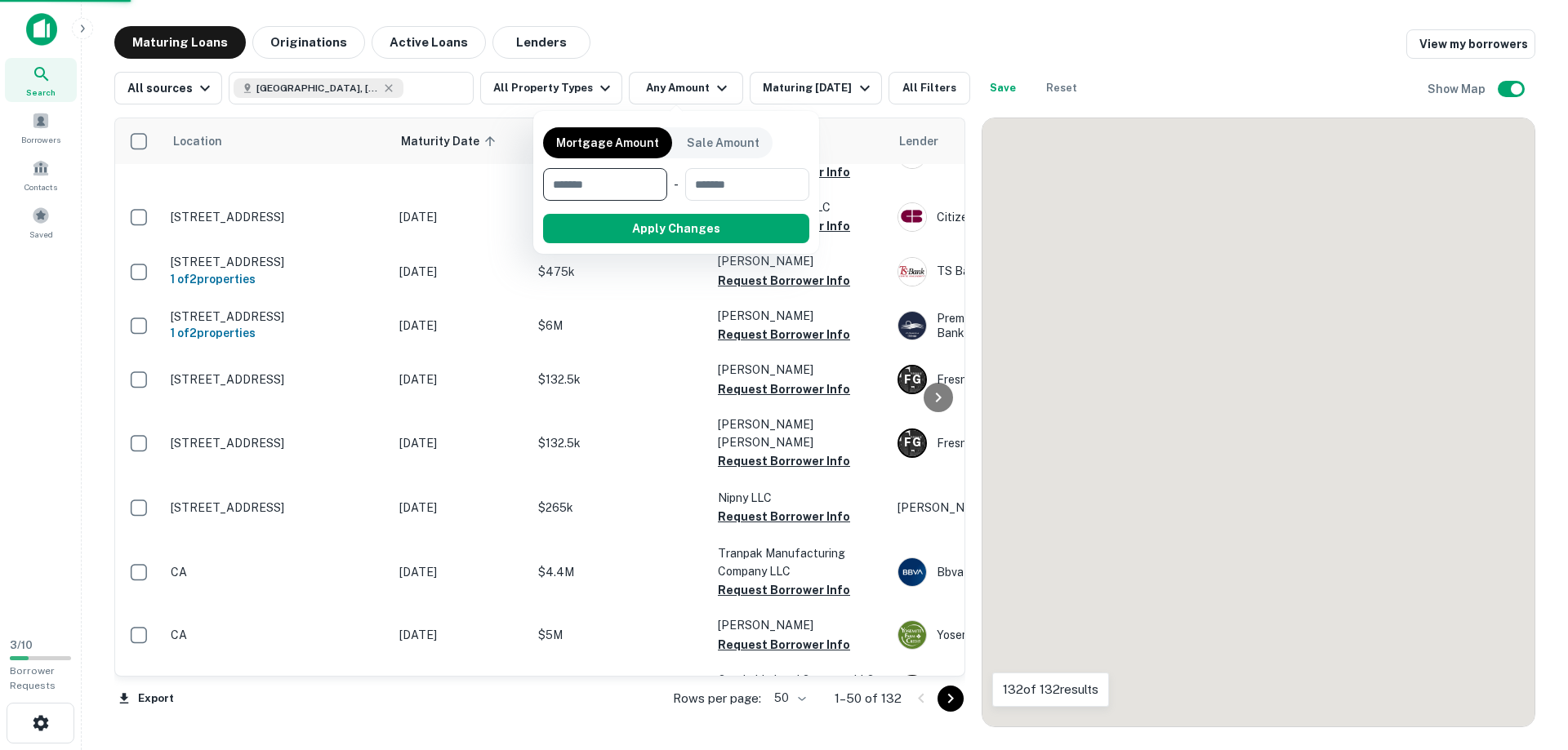
click at [582, 192] on input "number" at bounding box center [599, 184] width 113 height 33
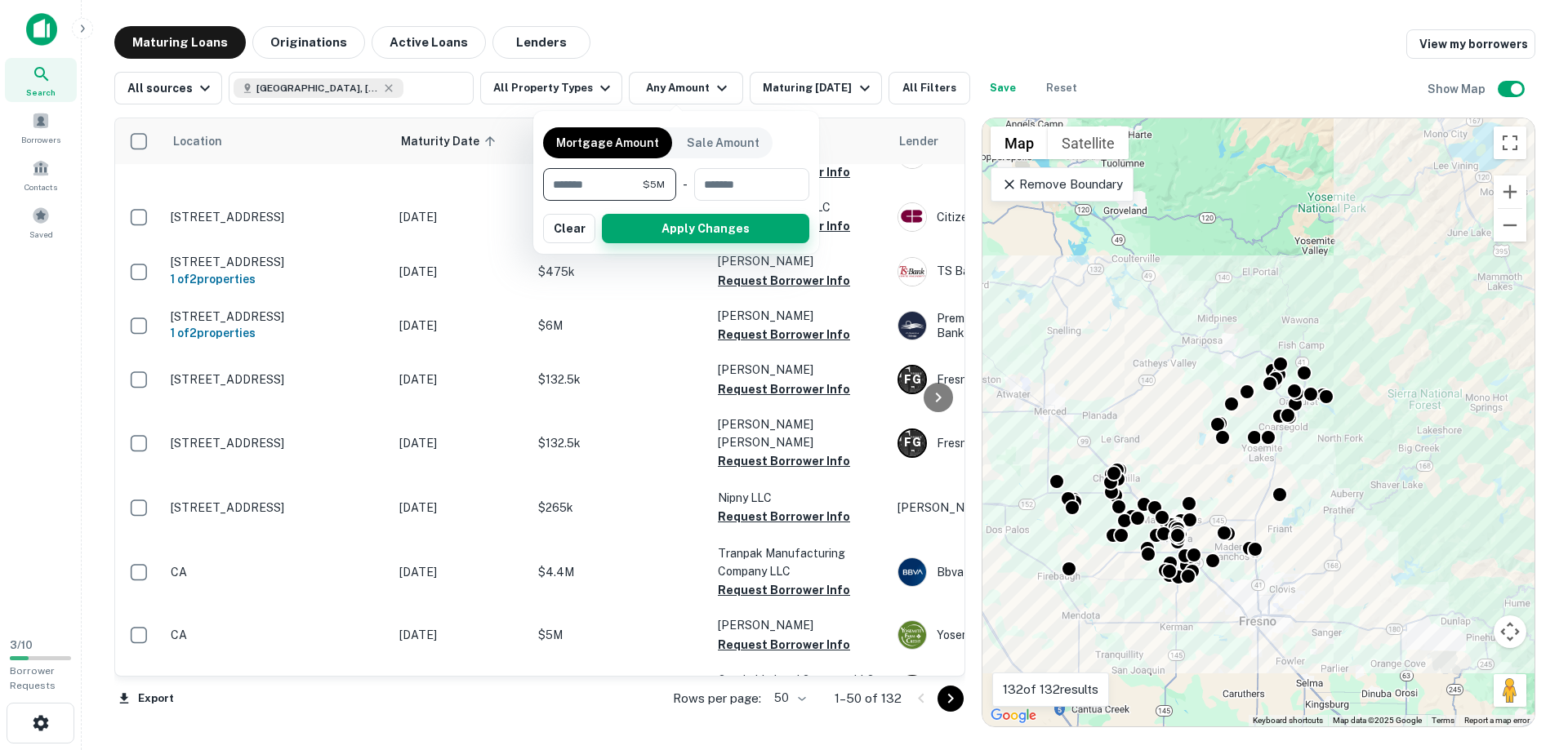
type input "*******"
click at [754, 228] on button "Apply Changes" at bounding box center [705, 229] width 207 height 30
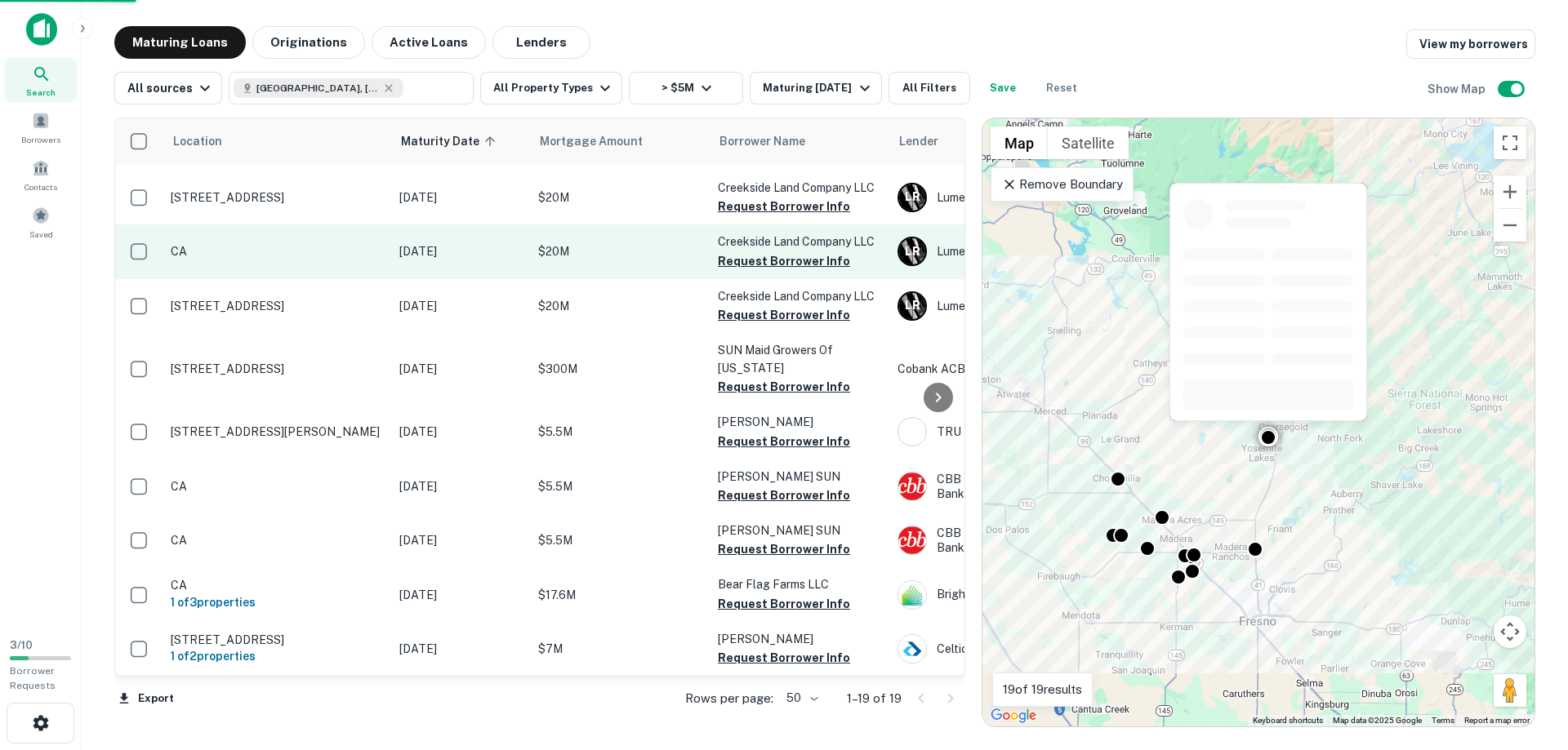
scroll to position [536, 0]
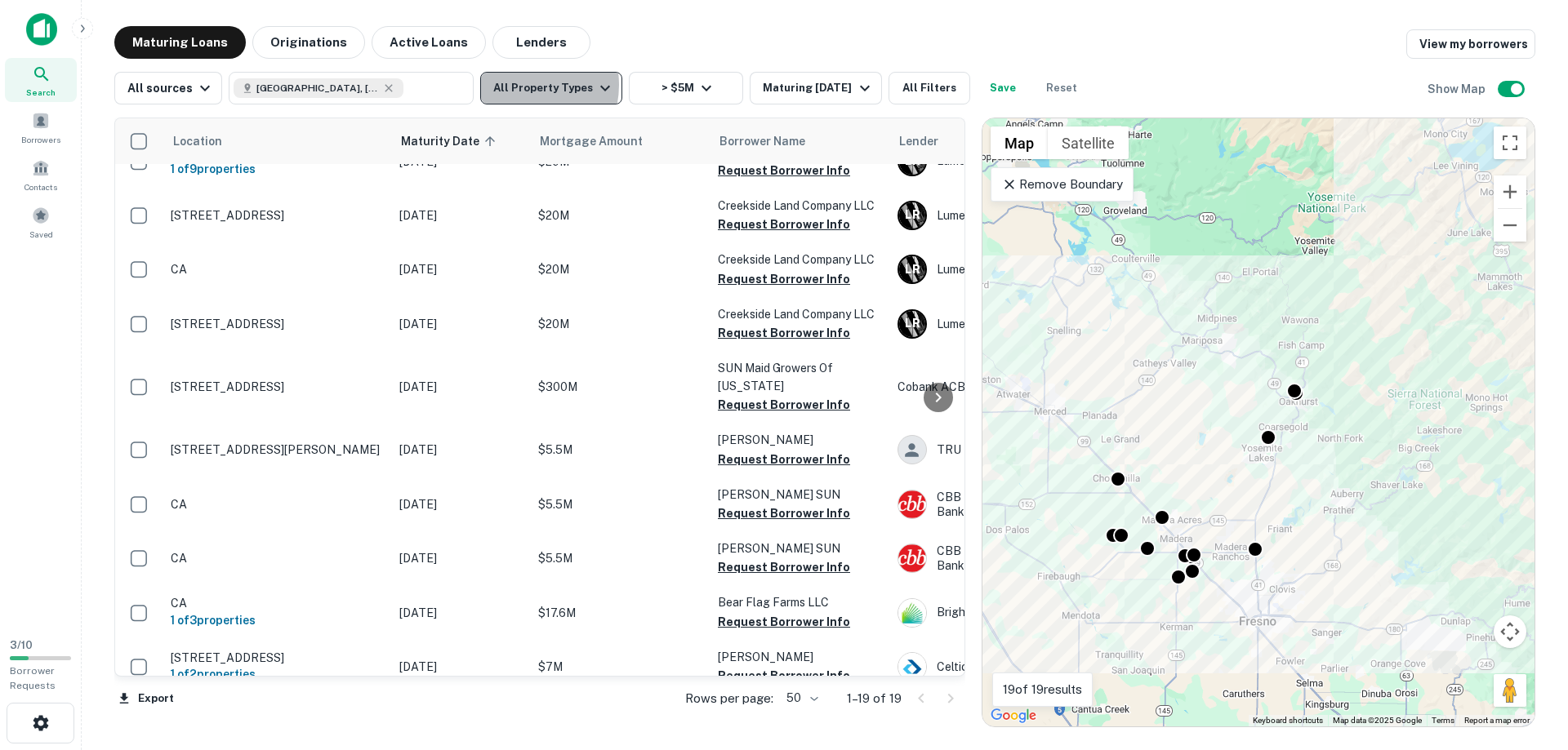
click at [514, 85] on button "All Property Types" at bounding box center [551, 88] width 142 height 33
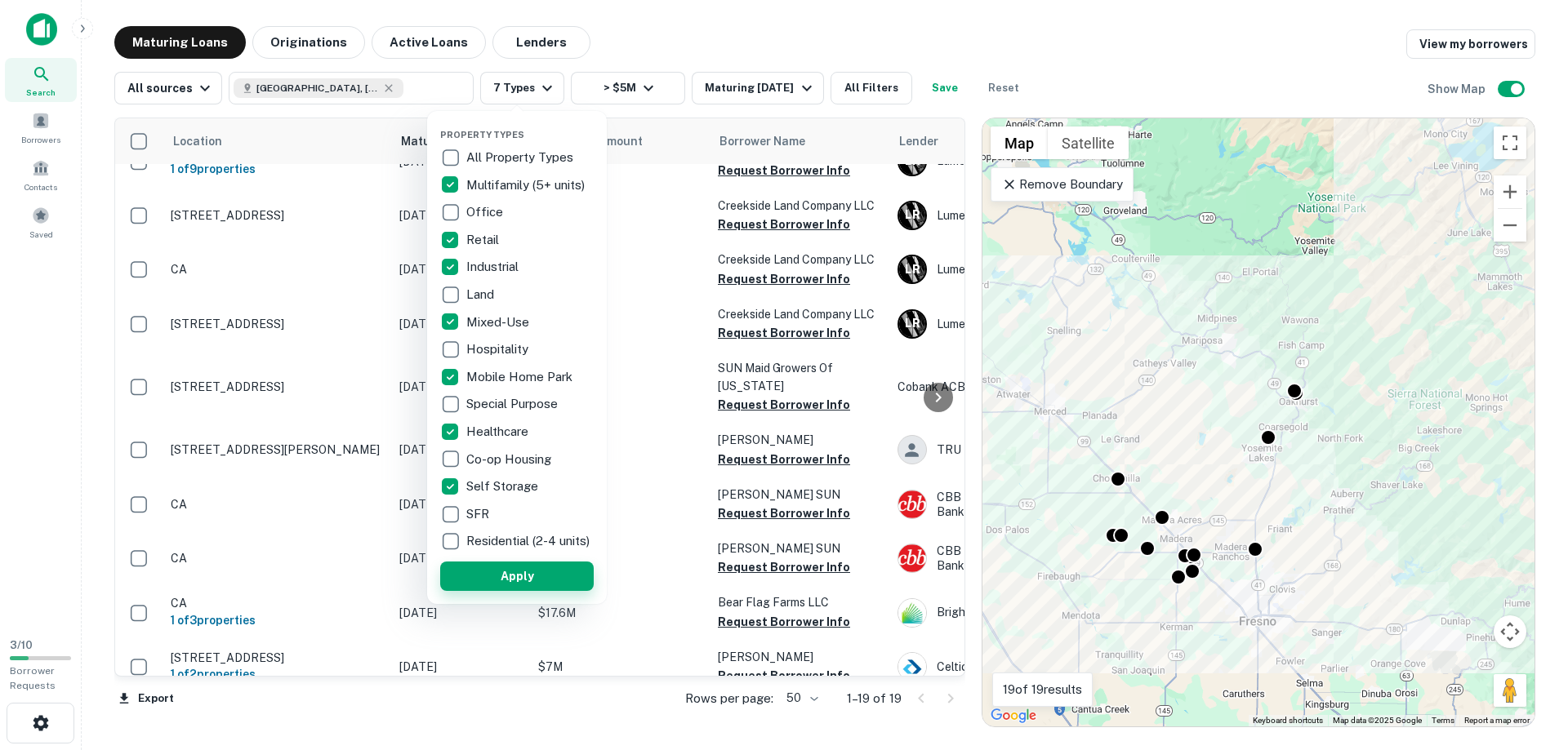
click at [518, 592] on button "Apply" at bounding box center [517, 577] width 153 height 30
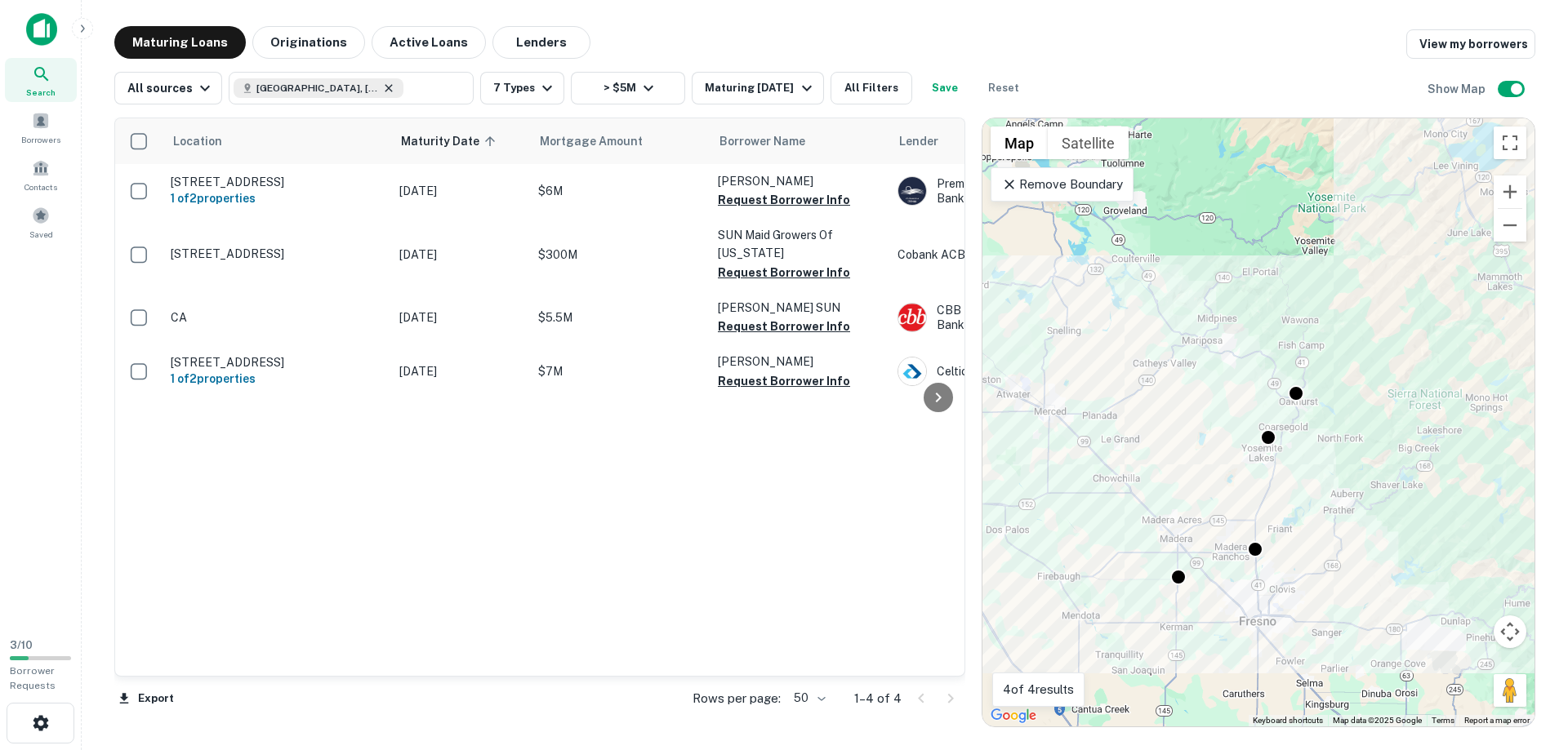
click at [383, 90] on icon at bounding box center [389, 88] width 13 height 13
type input "**********"
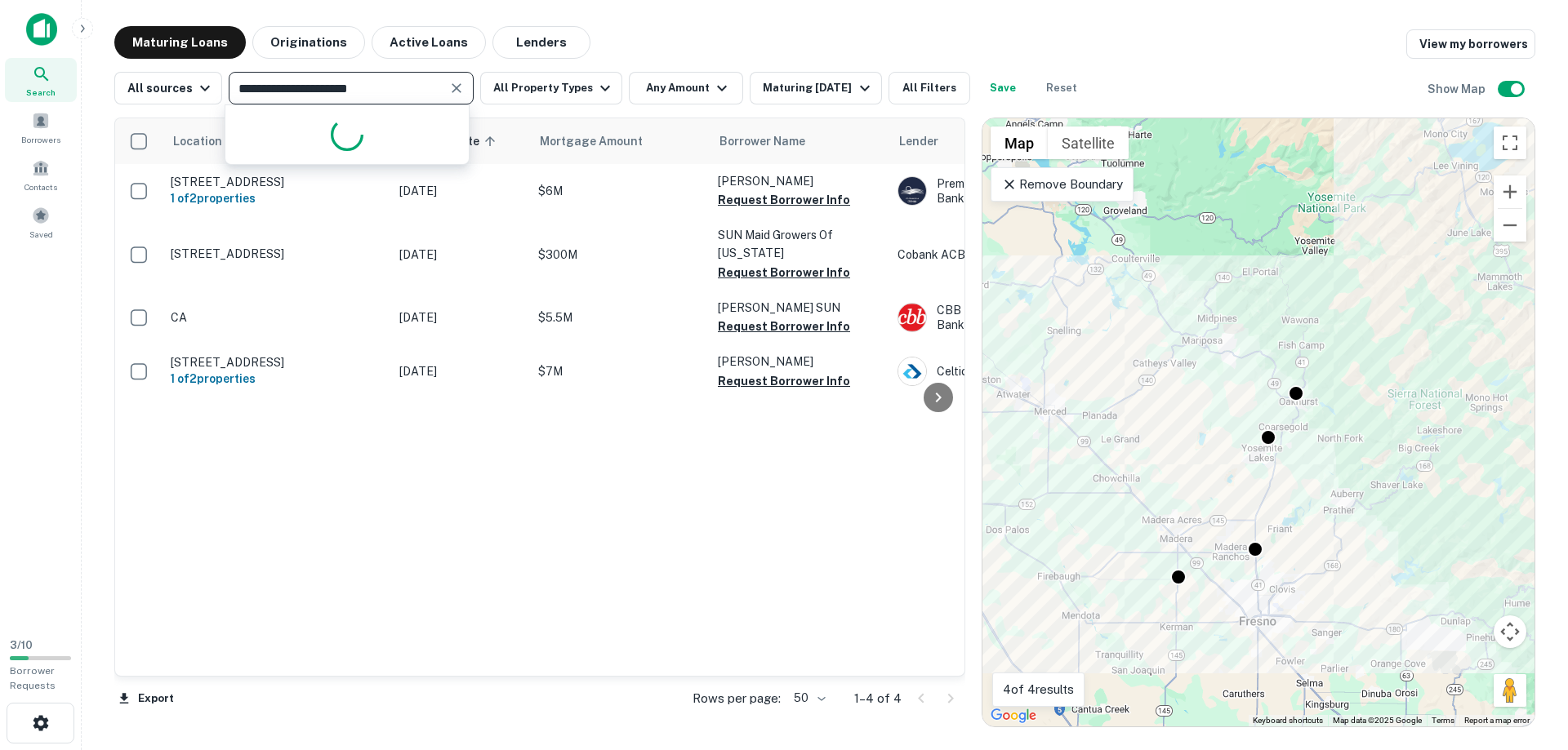
click at [453, 85] on icon "Clear" at bounding box center [456, 88] width 16 height 16
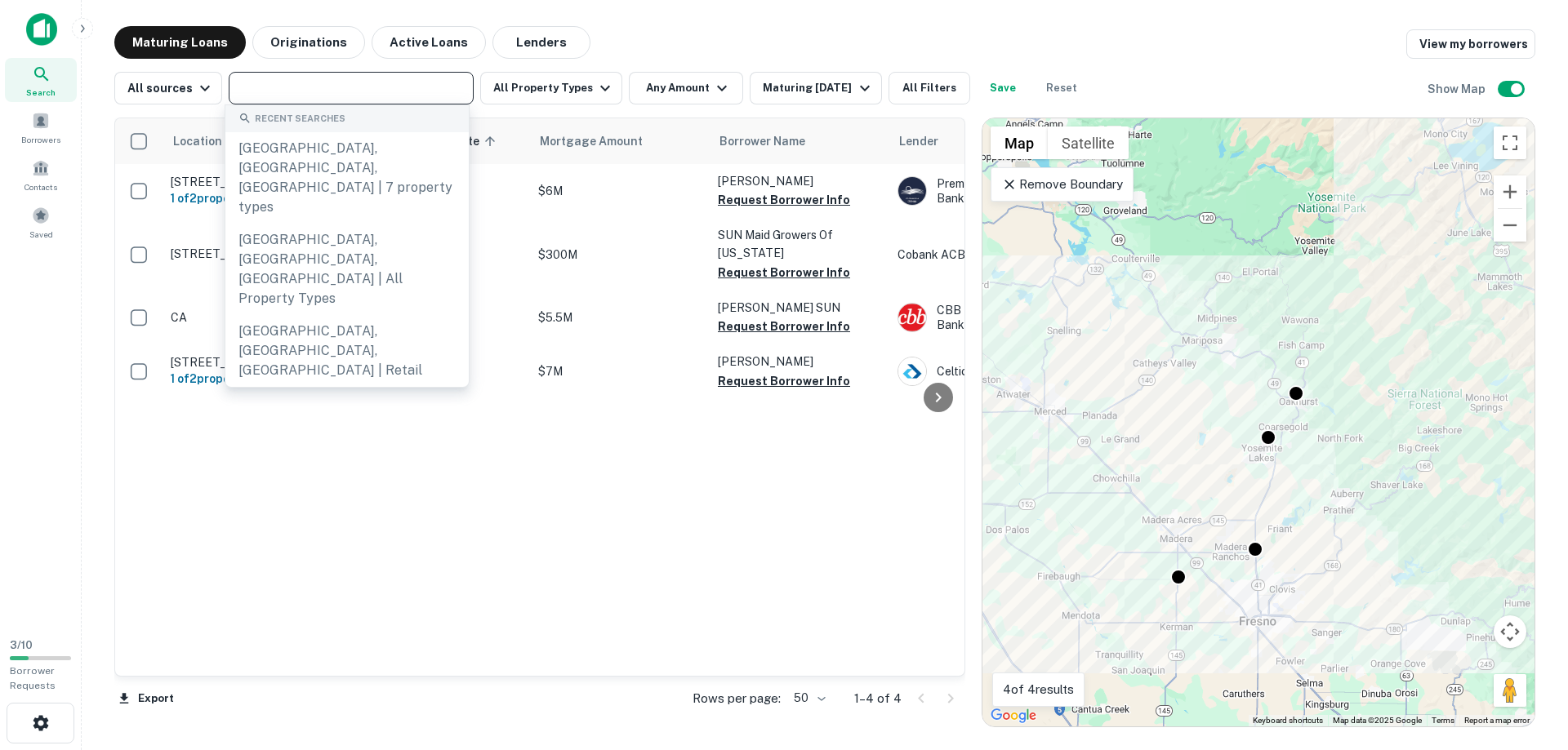
paste input "**********"
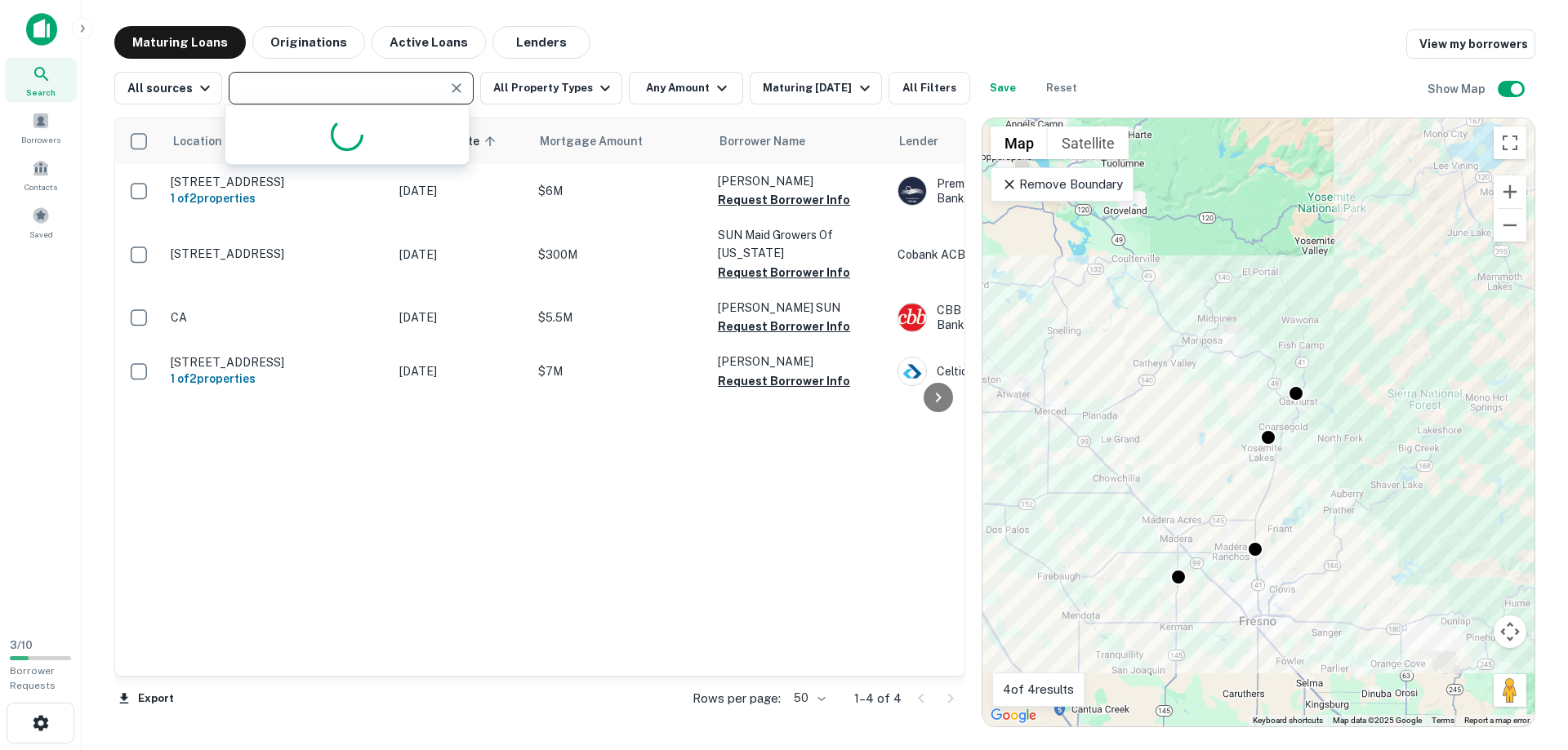
type input "**********"
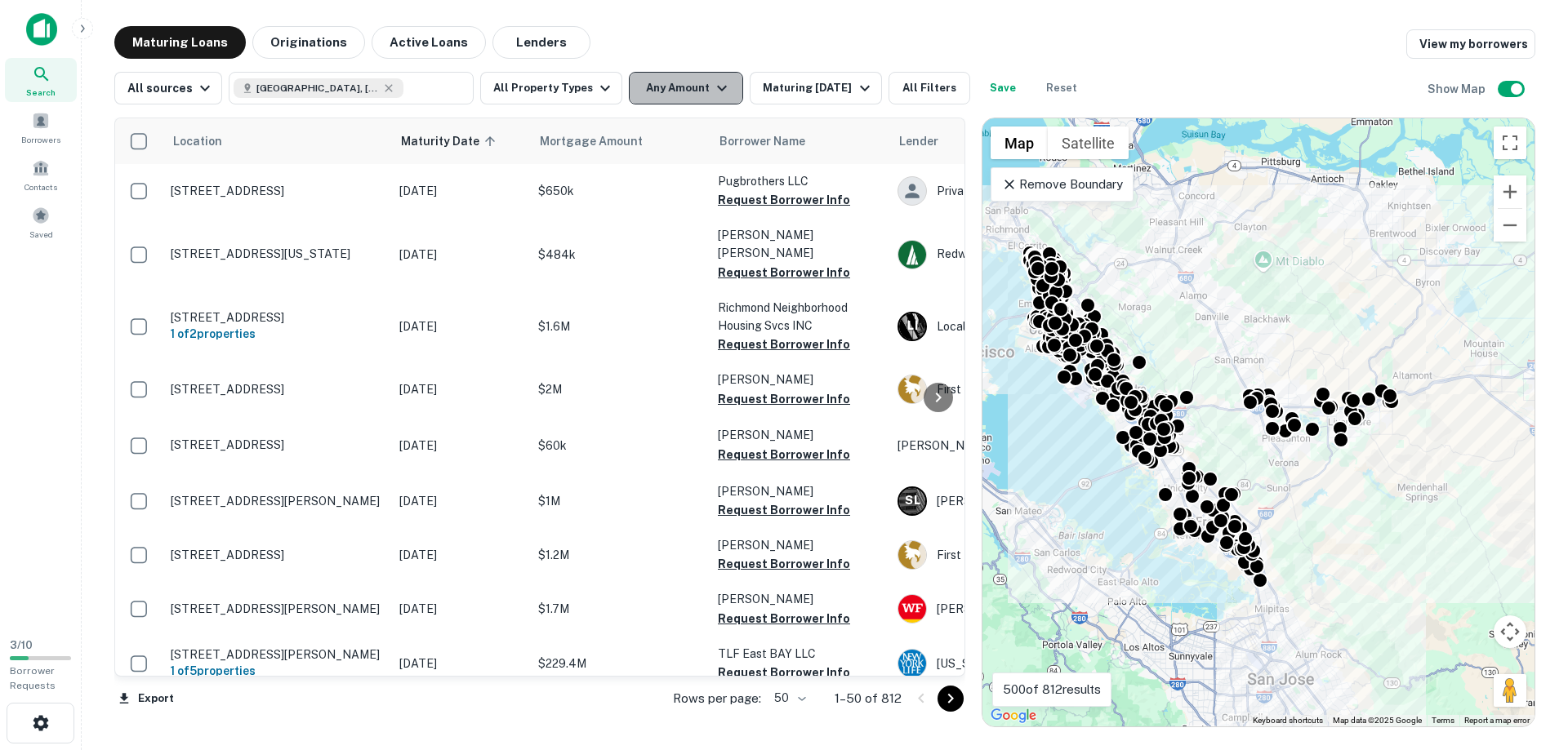
click at [652, 85] on button "Any Amount" at bounding box center [685, 88] width 115 height 33
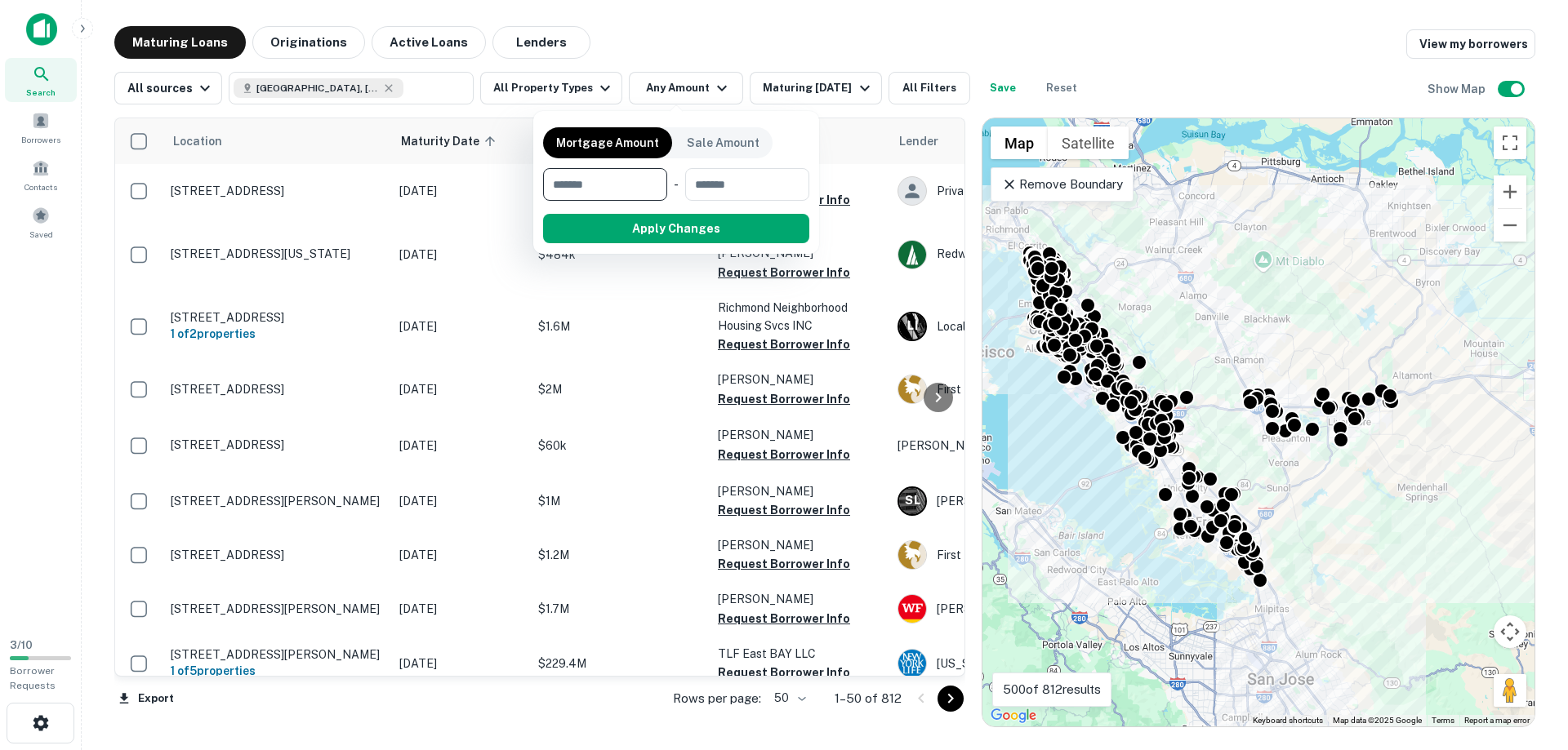
click at [609, 179] on input "number" at bounding box center [599, 184] width 113 height 33
type input "*"
type input "*******"
click at [689, 233] on button "Apply Changes" at bounding box center [705, 229] width 207 height 30
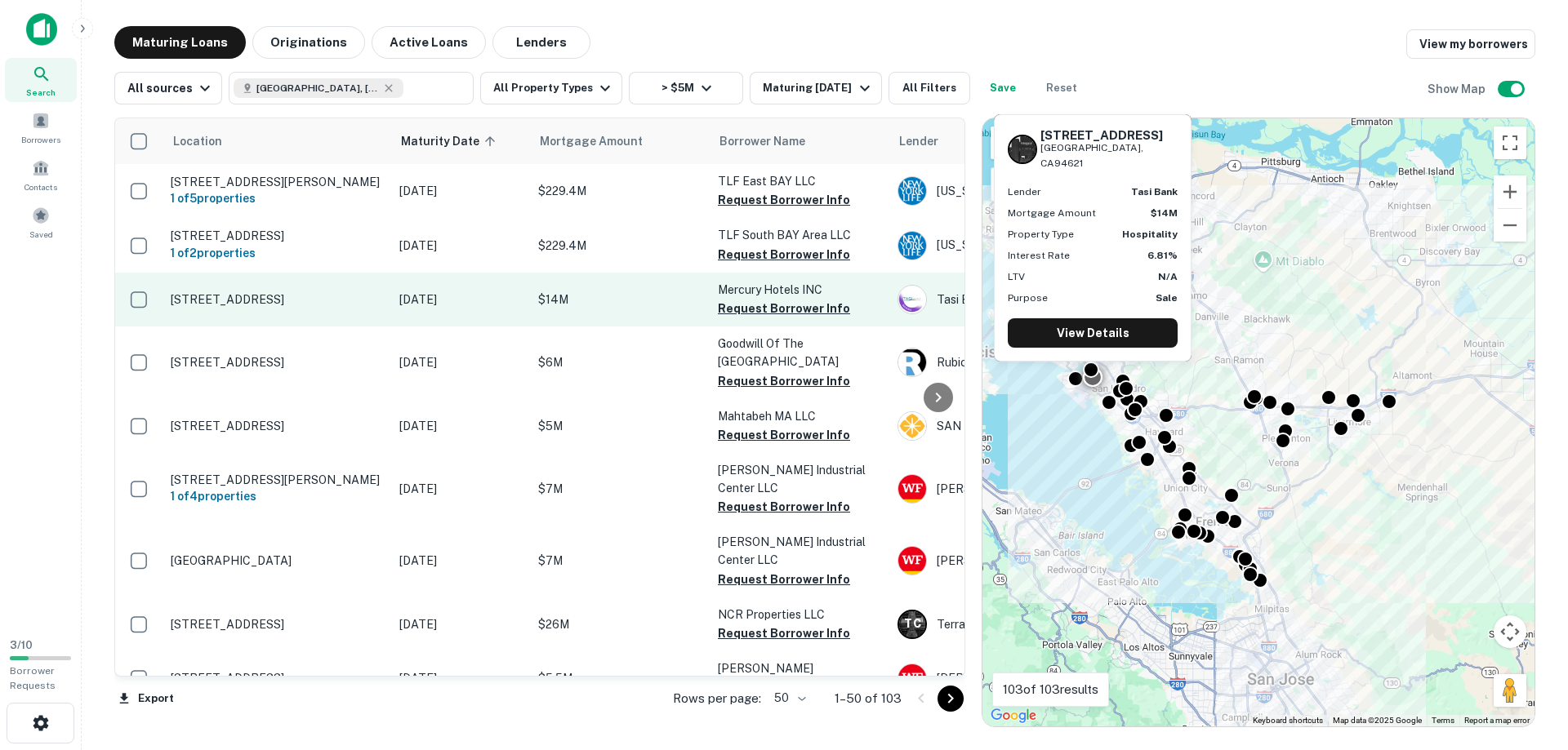
click at [293, 305] on p "77 Hegenberger Rd Oakland, CA94621" at bounding box center [276, 299] width 212 height 15
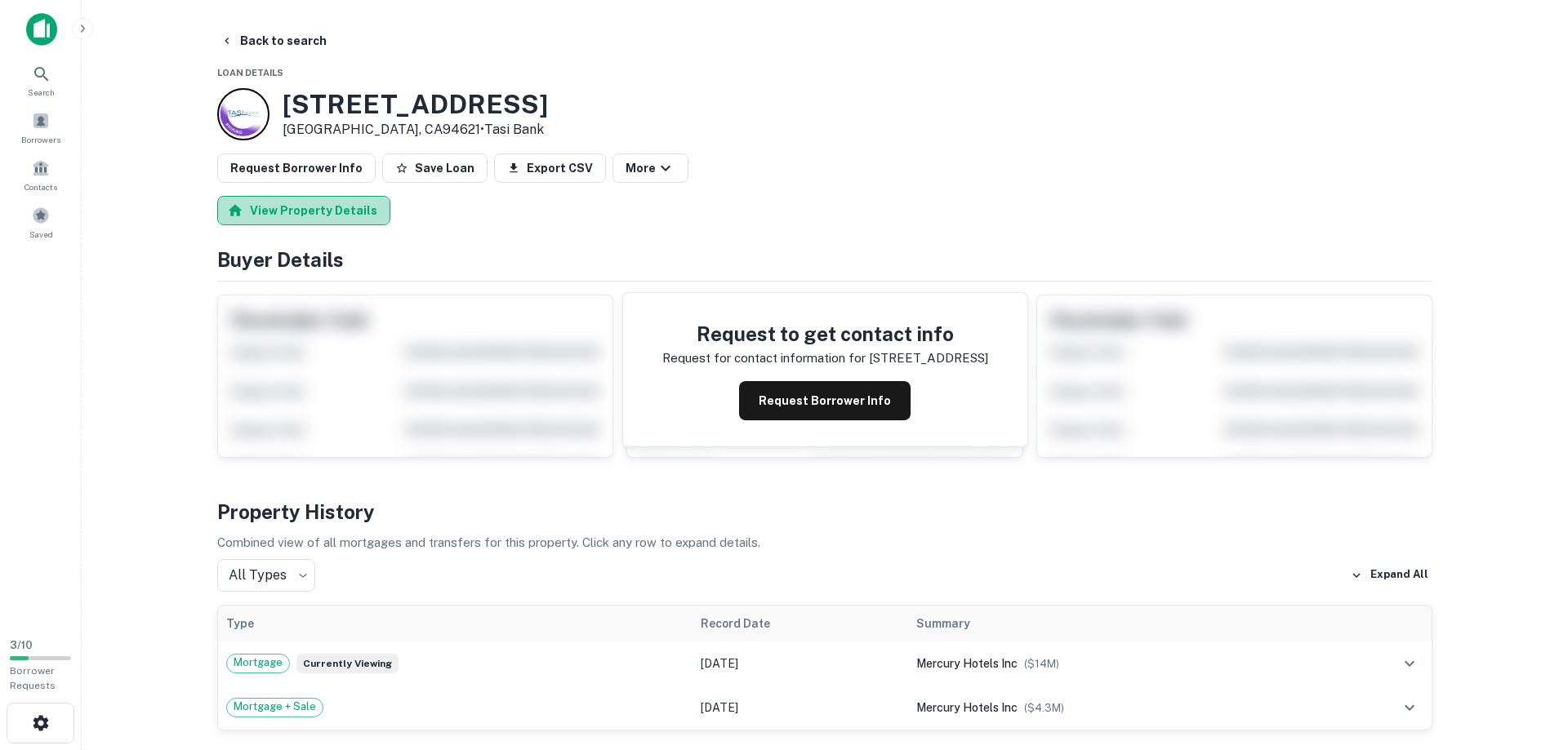
click at [315, 218] on button "View Property Details" at bounding box center [304, 211] width 173 height 30
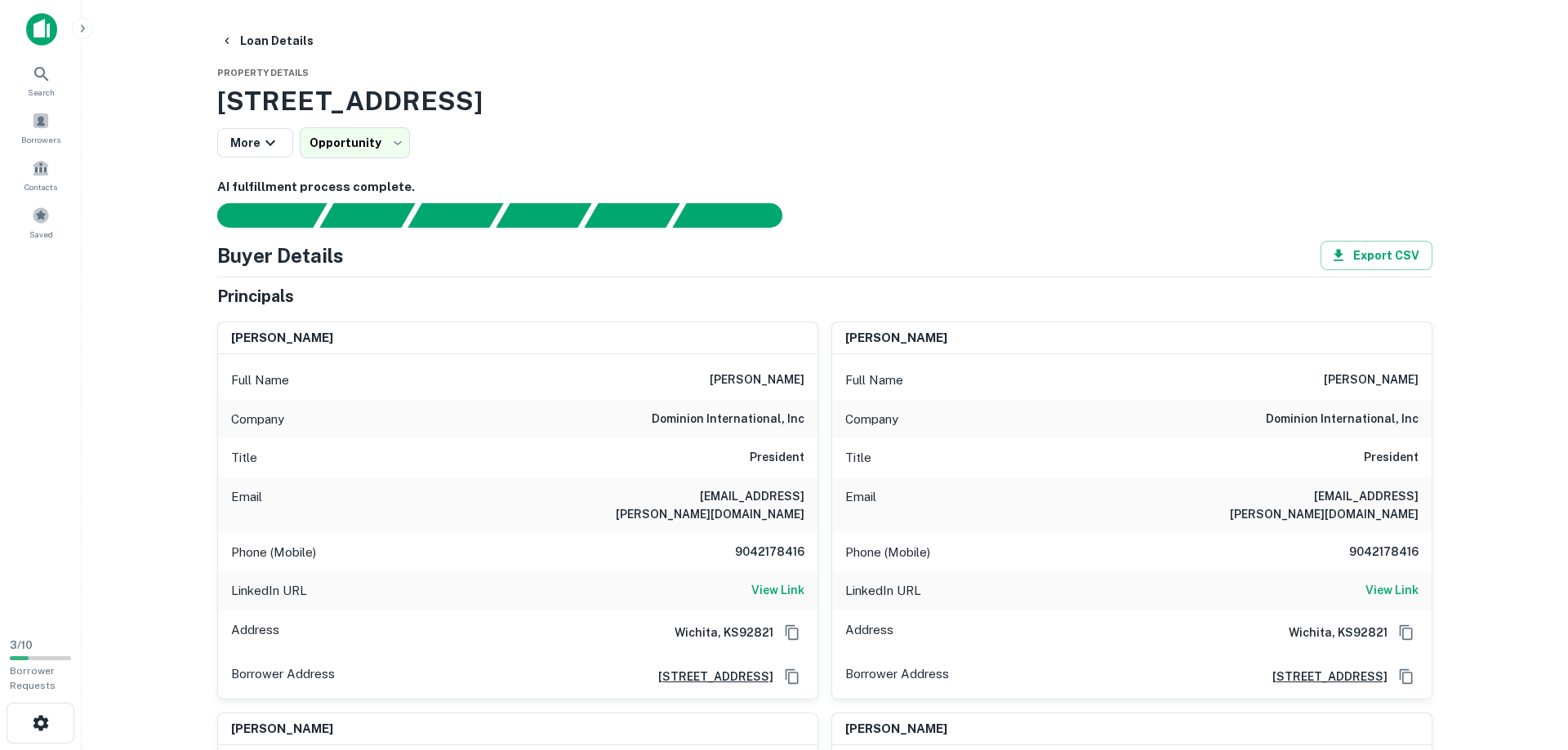
click at [709, 382] on h6 "dhansukh maneklal" at bounding box center [756, 380] width 95 height 20
drag, startPoint x: 699, startPoint y: 382, endPoint x: 812, endPoint y: 380, distance: 113.0
click at [812, 380] on div "Full Name dhansukh maneklal" at bounding box center [518, 379] width 600 height 39
copy h6 "dhansukh maneklal"
drag, startPoint x: 699, startPoint y: 499, endPoint x: 812, endPoint y: 499, distance: 113.0
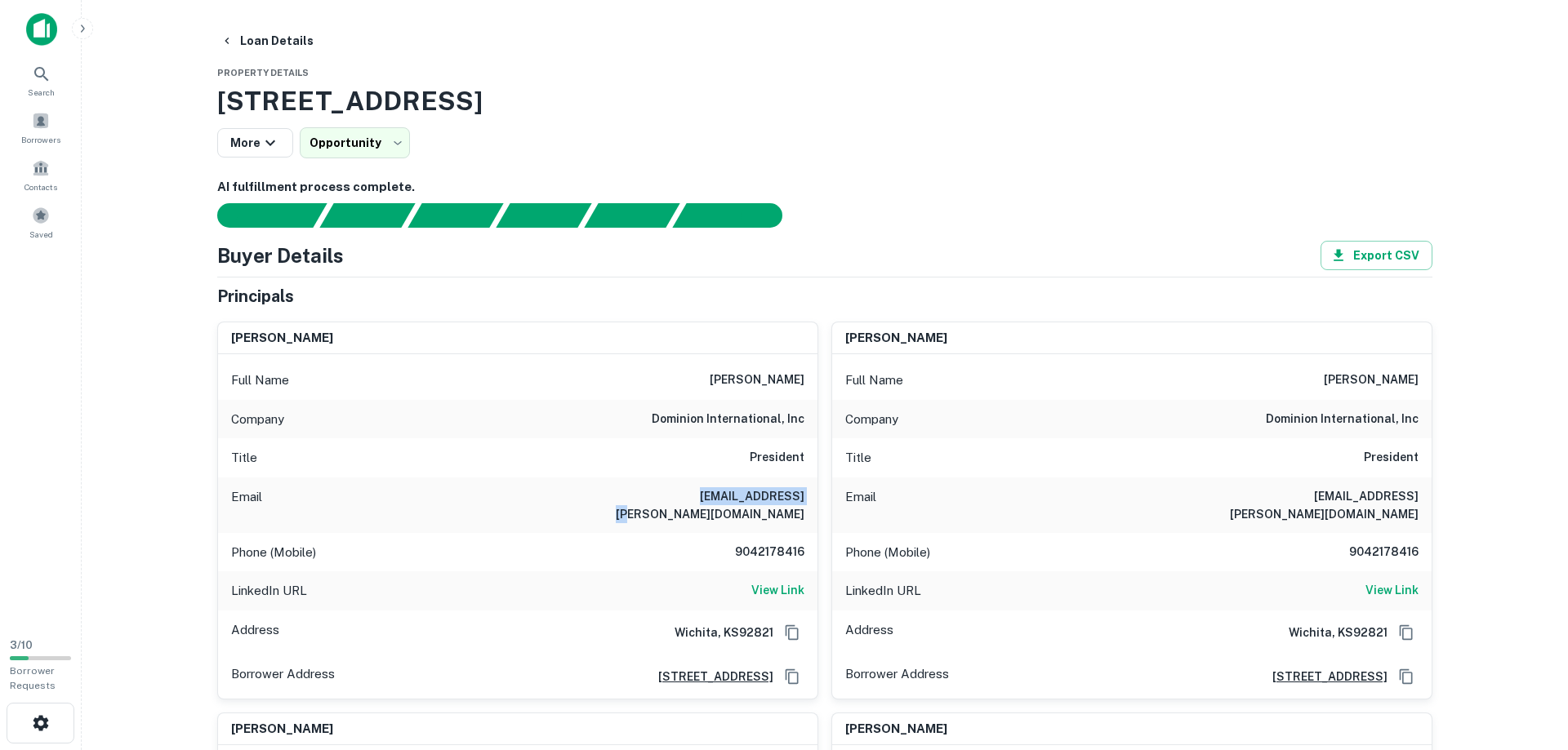
click at [812, 499] on div "Email dmaneklal@cox.net" at bounding box center [518, 506] width 600 height 56
copy h6 "dmaneklal@cox.net"
